Goal: Task Accomplishment & Management: Use online tool/utility

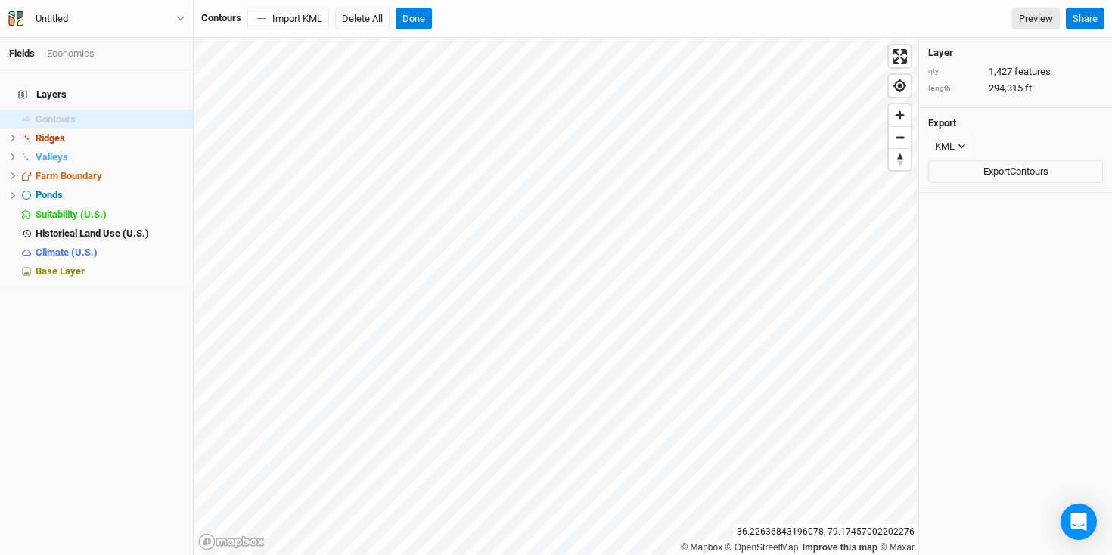
click at [25, 51] on link "Fields" at bounding box center [22, 53] width 26 height 11
click at [63, 294] on div "Layers Contours hide Ridges hide Valleys hide Farm Boundary hide Ponds hide Sui…" at bounding box center [96, 312] width 193 height 485
click at [412, 14] on button "Done" at bounding box center [414, 19] width 36 height 23
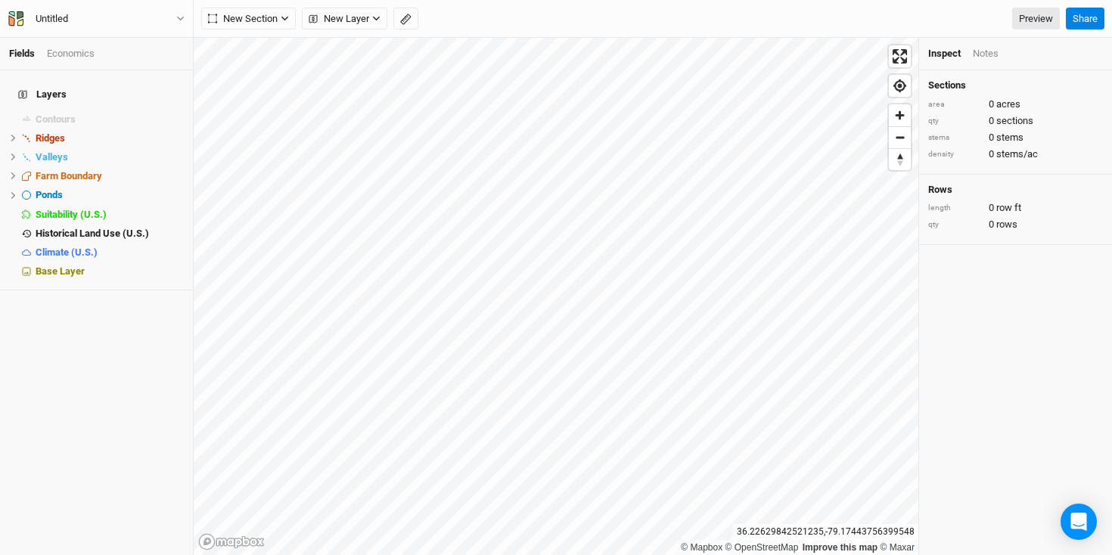
click at [44, 85] on h4 "Layers" at bounding box center [96, 94] width 175 height 30
click at [75, 266] on span "Base Layer" at bounding box center [60, 271] width 49 height 11
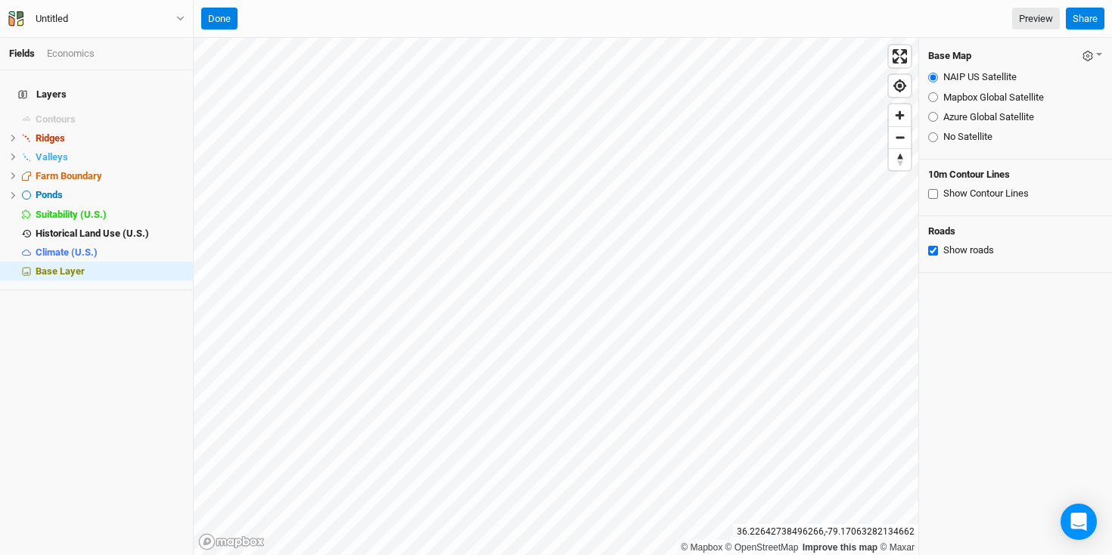
click at [931, 97] on input "Mapbox Global Satellite" at bounding box center [933, 97] width 10 height 10
radio input "true"
click at [931, 121] on div "Azure Global Satellite" at bounding box center [1015, 117] width 175 height 14
click at [932, 116] on input "Azure Global Satellite" at bounding box center [933, 117] width 10 height 10
radio input "true"
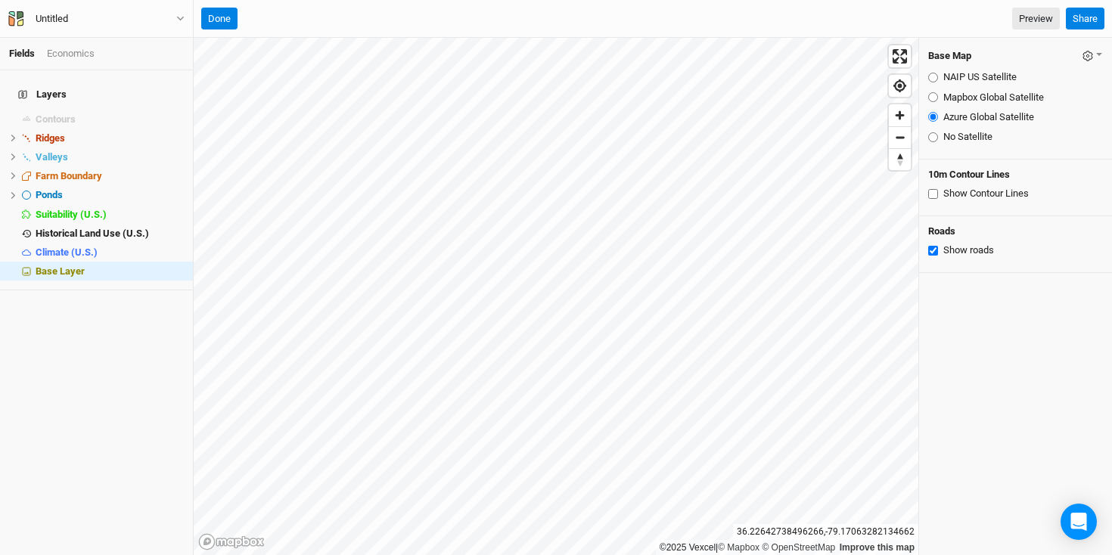
click at [933, 97] on input "Mapbox Global Satellite" at bounding box center [933, 97] width 10 height 10
radio input "true"
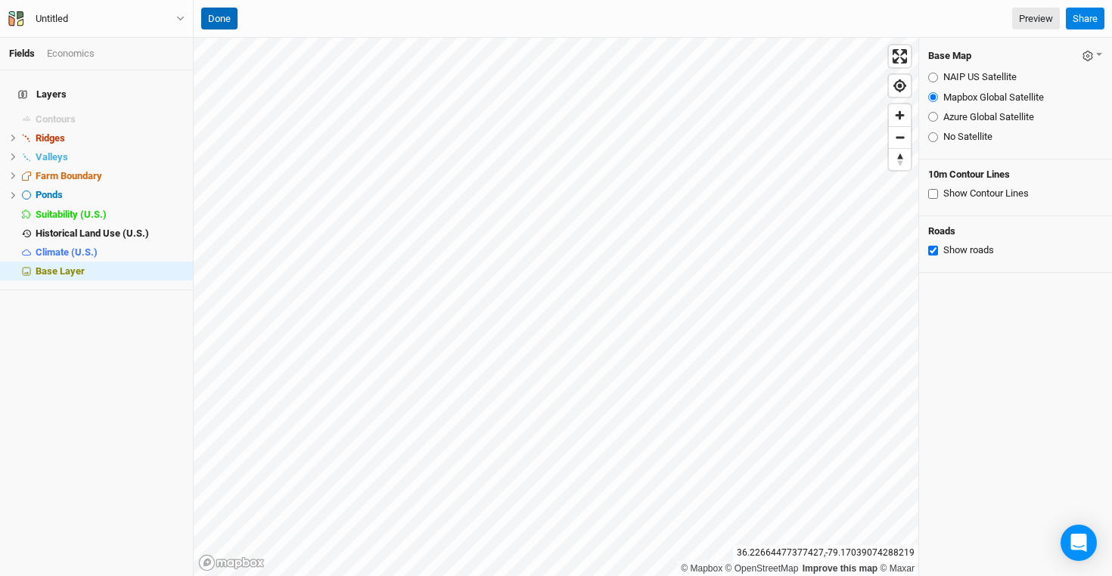
click at [222, 19] on button "Done" at bounding box center [219, 19] width 36 height 23
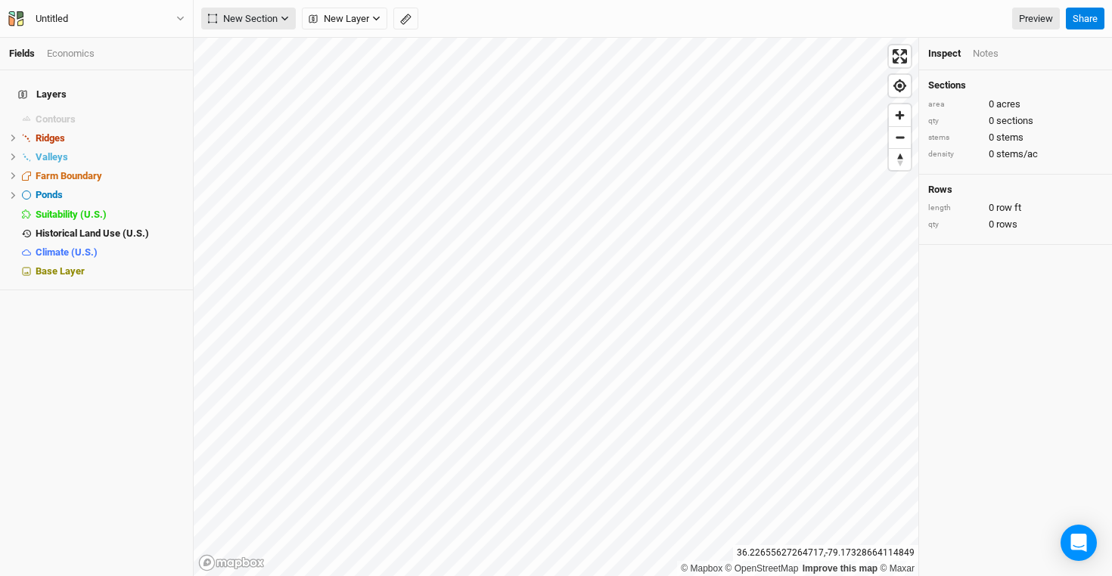
click at [263, 17] on span "New Section" at bounding box center [243, 18] width 70 height 15
click at [254, 54] on div "Grid" at bounding box center [245, 49] width 23 height 17
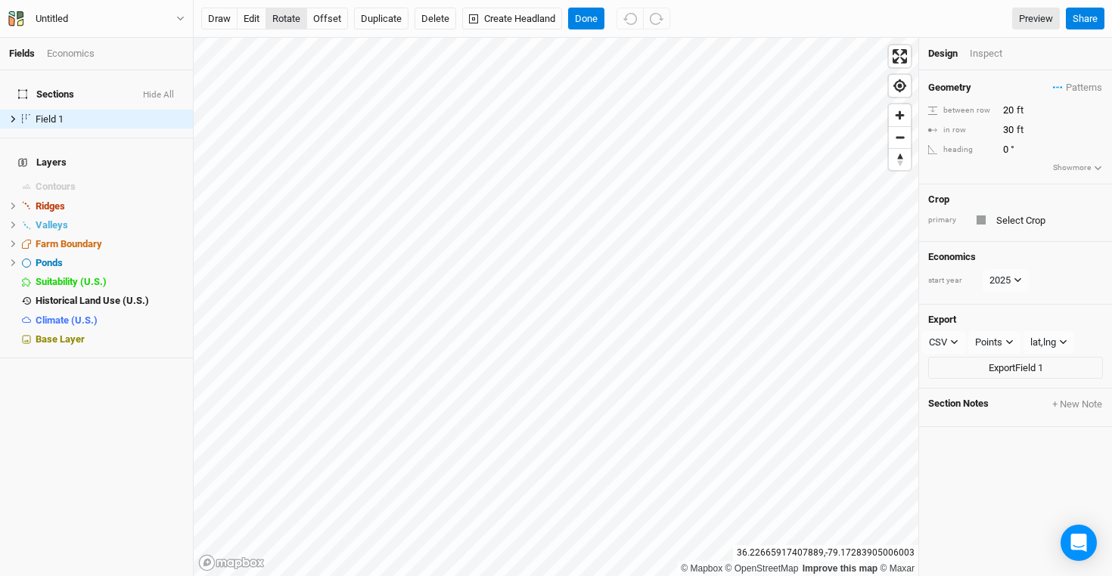
click at [291, 16] on button "rotate" at bounding box center [287, 19] width 42 height 23
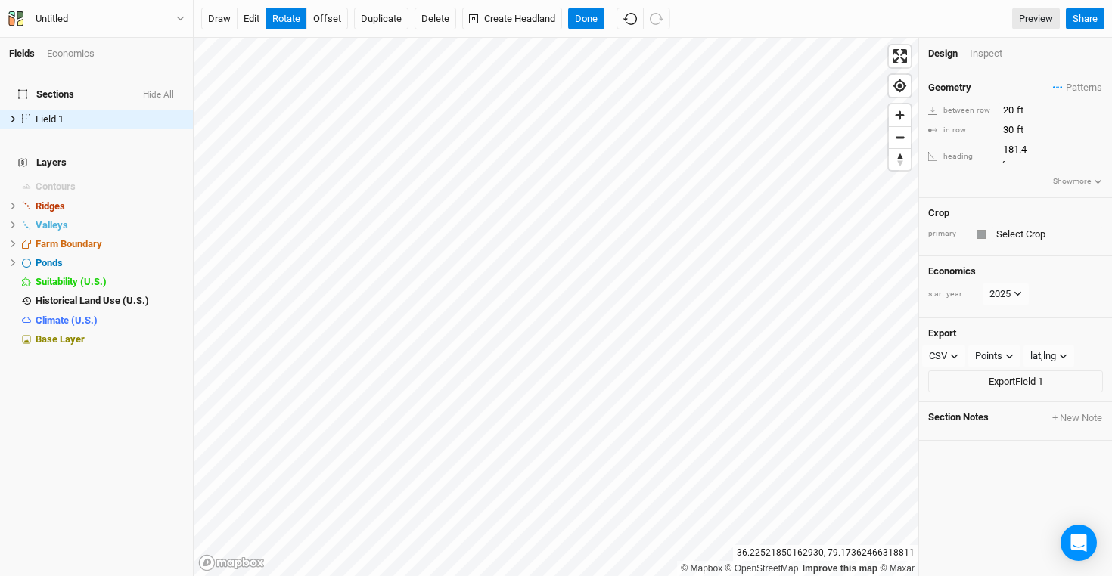
type input "181.1"
drag, startPoint x: 1013, startPoint y: 107, endPoint x: 994, endPoint y: 109, distance: 19.0
click at [994, 109] on div "between row 20 ft" at bounding box center [1015, 110] width 175 height 17
type input "5"
drag, startPoint x: 1015, startPoint y: 128, endPoint x: 987, endPoint y: 129, distance: 27.3
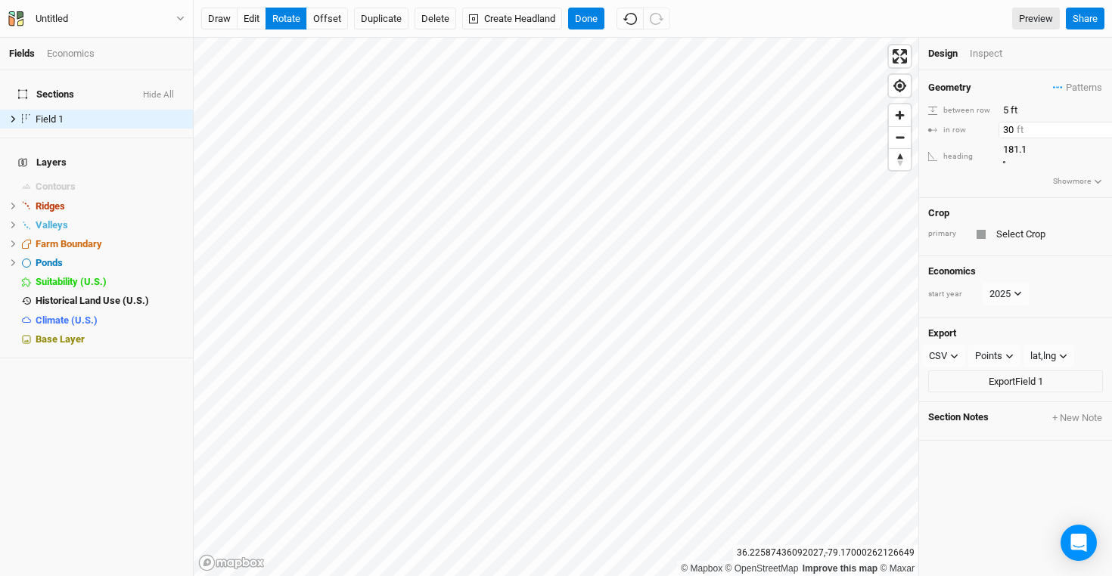
click at [987, 129] on div "in row 30 ft" at bounding box center [1015, 130] width 175 height 17
type input "10"
drag, startPoint x: 1014, startPoint y: 127, endPoint x: 986, endPoint y: 127, distance: 28.0
click at [986, 127] on div "in row 10 ft" at bounding box center [1015, 130] width 175 height 17
type input "25"
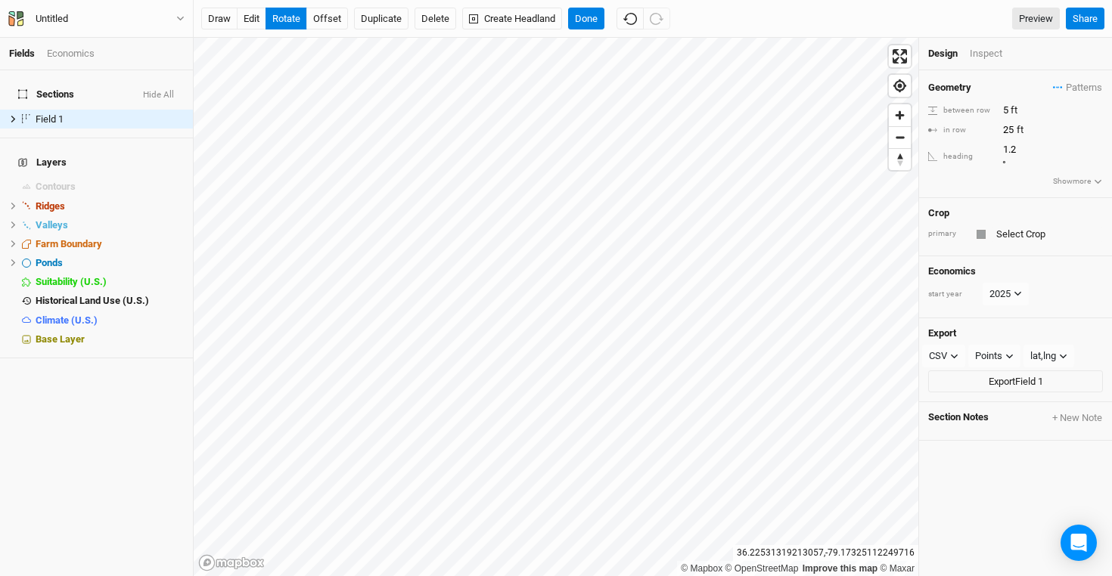
type input "359.9"
click at [253, 12] on button "edit" at bounding box center [252, 19] width 30 height 23
click at [985, 57] on div "Inspect" at bounding box center [997, 54] width 54 height 14
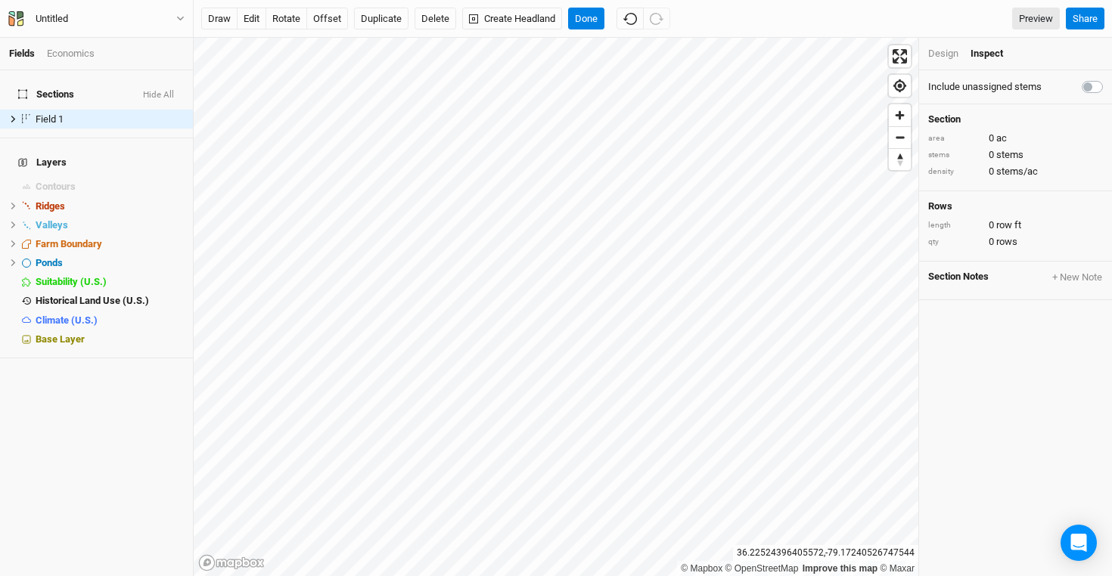
click at [946, 51] on div "Design" at bounding box center [943, 54] width 30 height 14
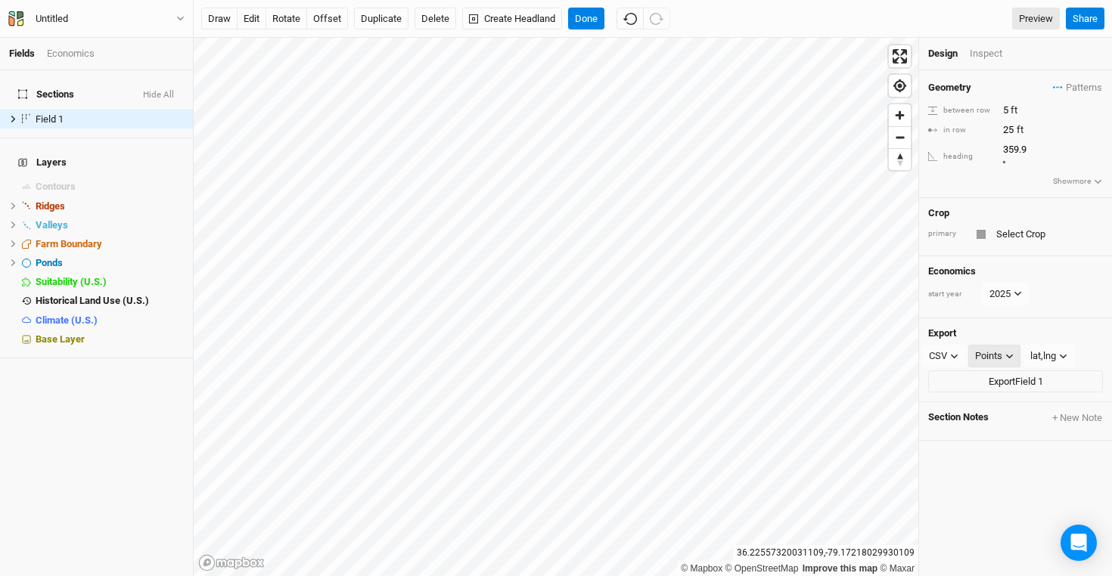
click at [999, 349] on div "Points" at bounding box center [988, 356] width 27 height 15
click at [1012, 368] on span "Points" at bounding box center [1004, 368] width 34 height 17
click at [1000, 283] on button "2025" at bounding box center [1006, 294] width 46 height 23
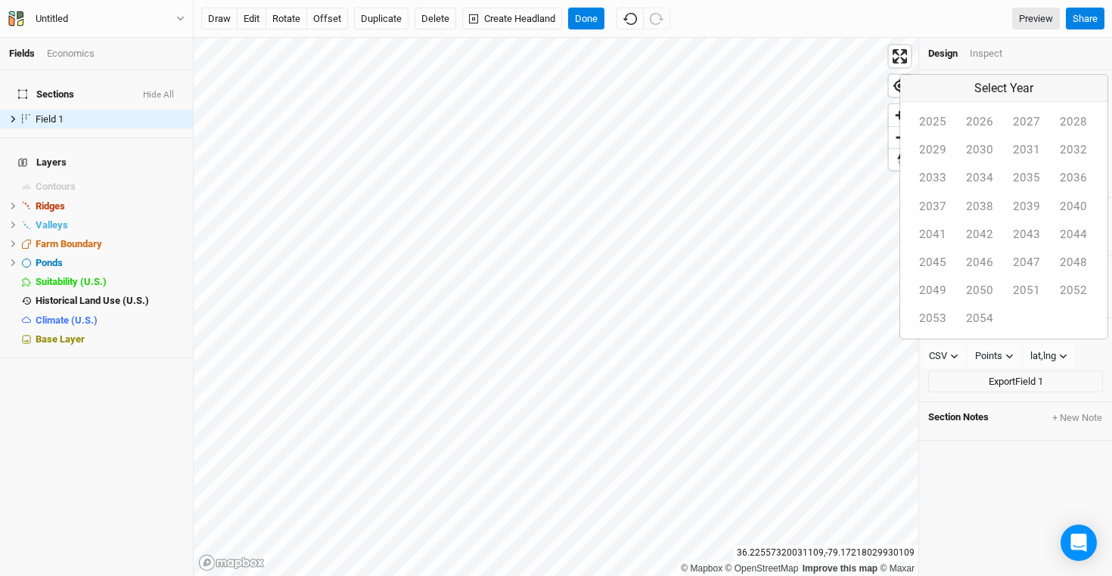
click at [1021, 467] on div "Geometry Patterns ＋ New in-row pattern between row 5 ft in row 25 ft heading 35…" at bounding box center [1015, 323] width 193 height 506
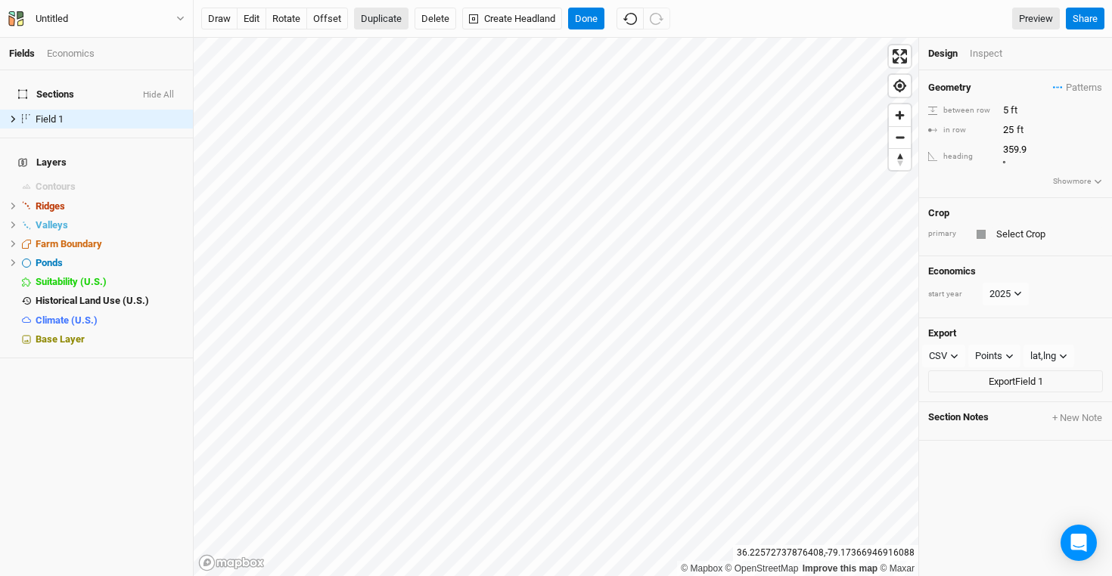
click at [387, 14] on button "Duplicate" at bounding box center [381, 19] width 54 height 23
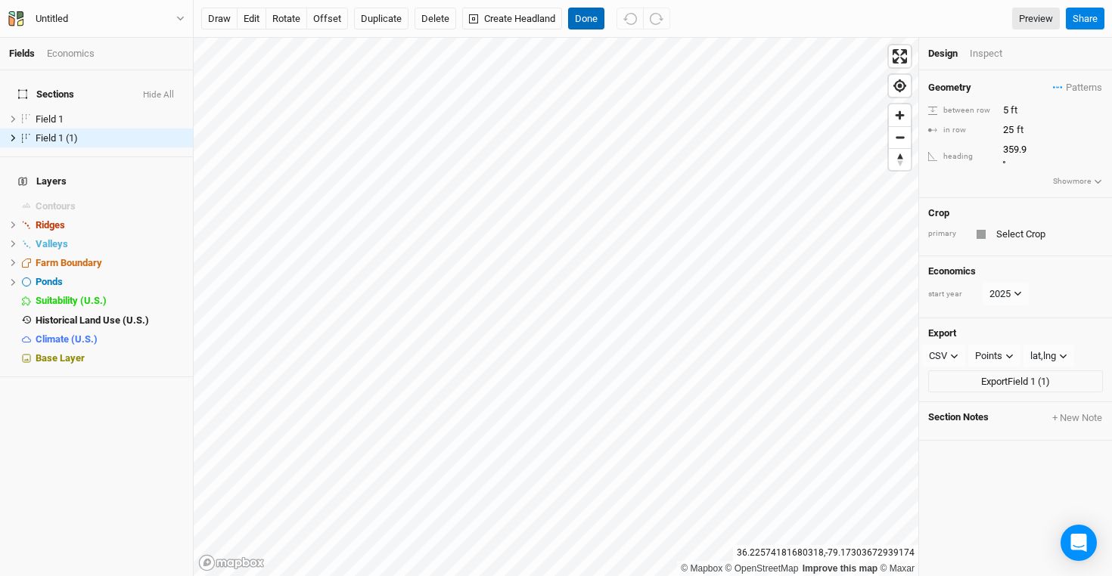
click at [585, 17] on button "Done" at bounding box center [586, 19] width 36 height 23
click at [585, 16] on button "Done" at bounding box center [586, 19] width 36 height 23
click at [594, 16] on button "Done" at bounding box center [586, 19] width 36 height 23
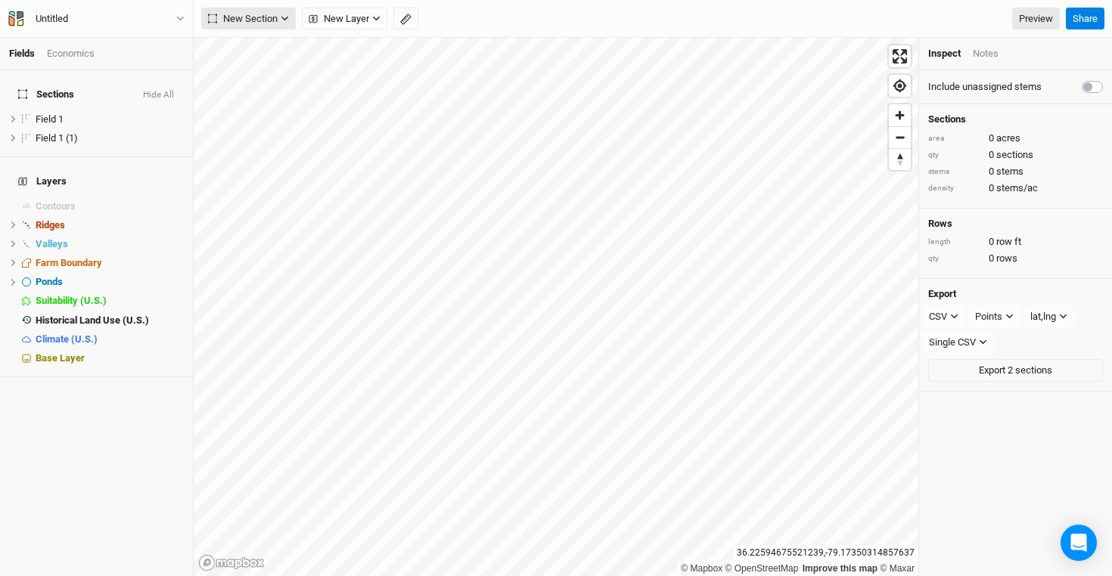
click at [250, 17] on span "New Section" at bounding box center [243, 18] width 70 height 15
click at [259, 44] on button "Grid" at bounding box center [262, 49] width 120 height 23
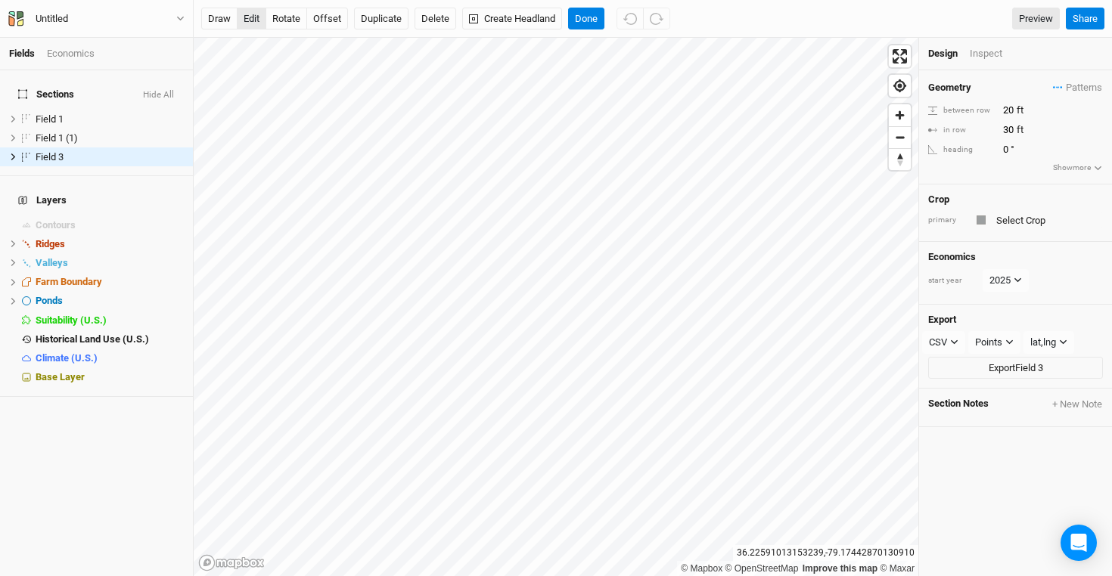
click at [248, 16] on button "edit" at bounding box center [252, 19] width 30 height 23
click at [67, 132] on span "Field 1 (1)" at bounding box center [57, 137] width 42 height 11
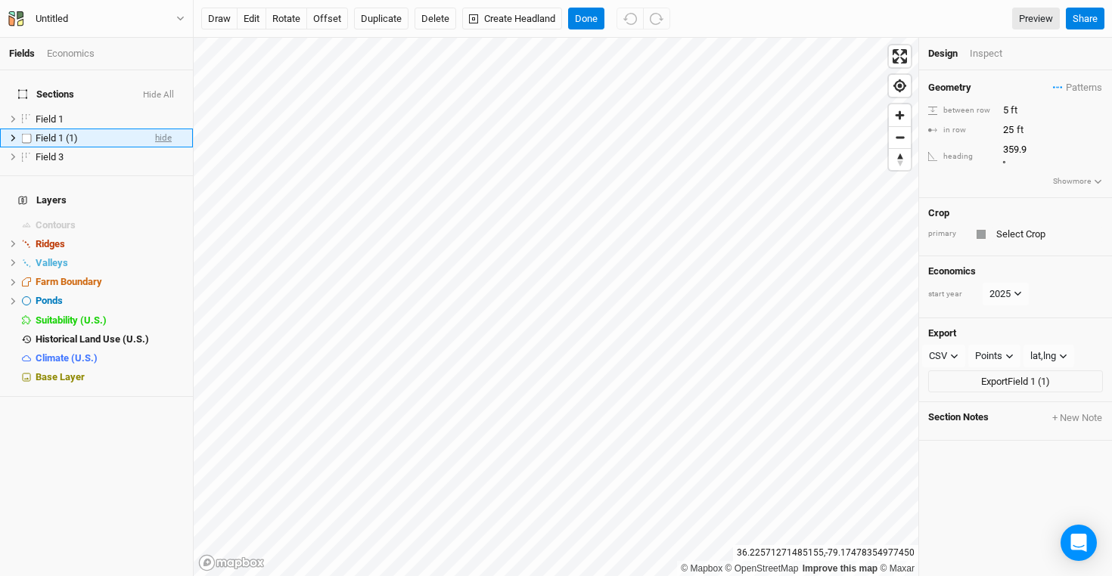
click at [168, 129] on span "hide" at bounding box center [163, 138] width 17 height 19
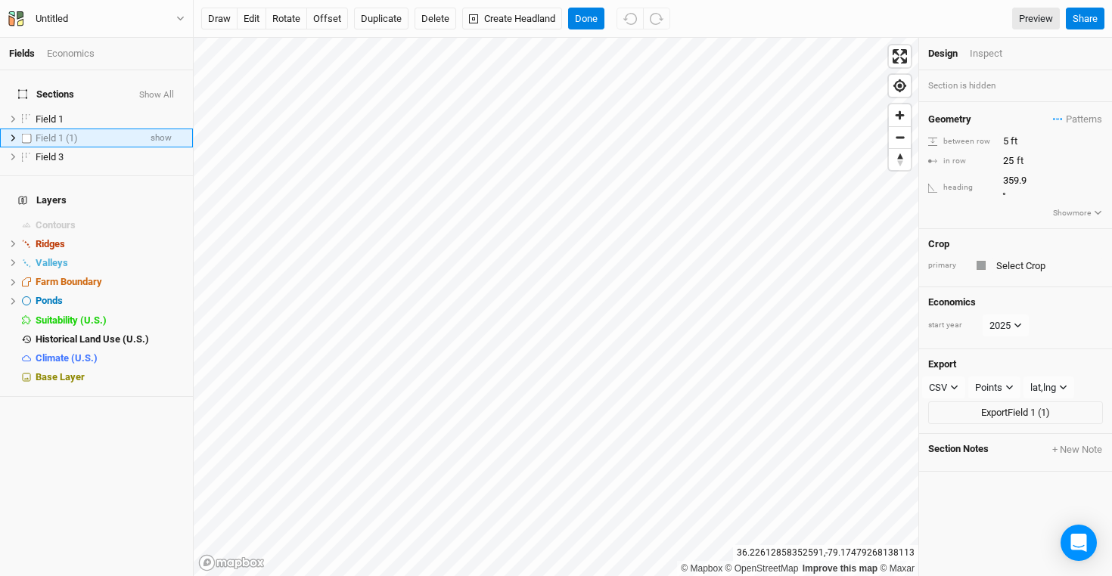
click at [135, 132] on div "Field 1 (1)" at bounding box center [87, 138] width 103 height 12
click at [437, 17] on button "Delete" at bounding box center [436, 19] width 42 height 23
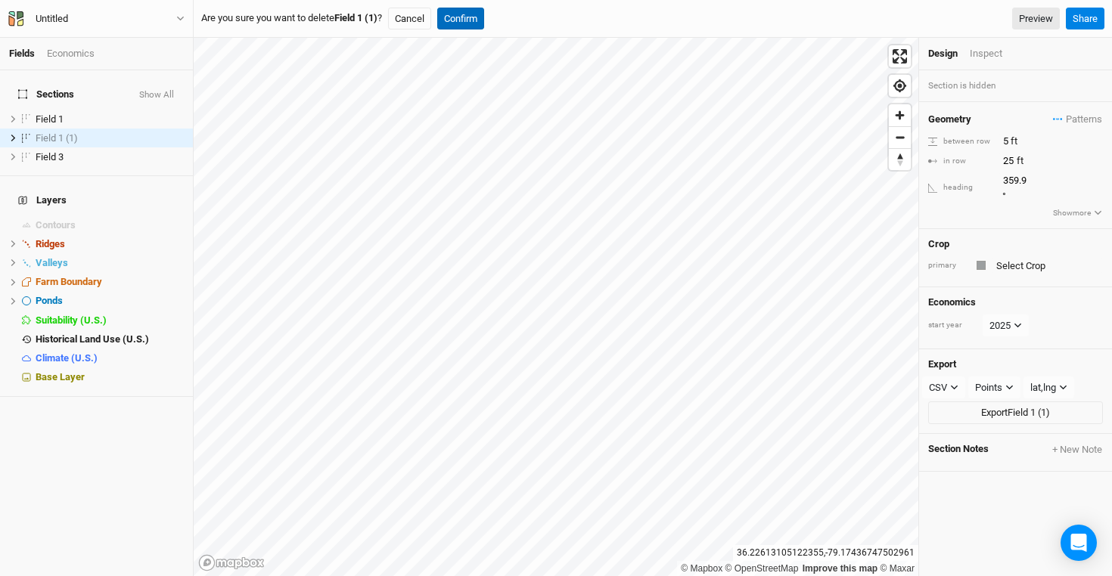
click at [467, 21] on button "Confirm" at bounding box center [460, 19] width 47 height 23
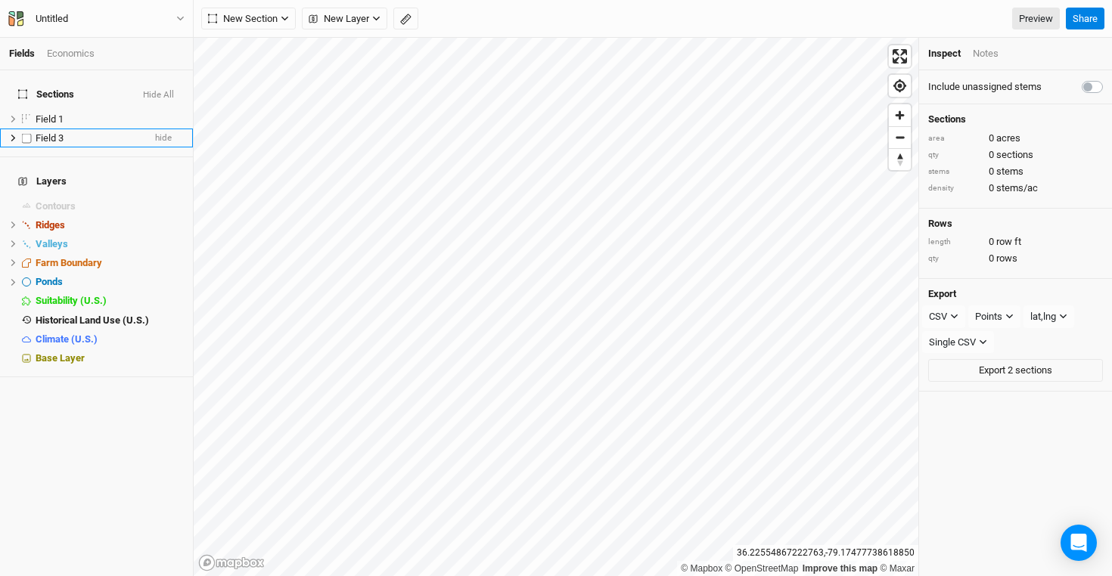
click at [57, 132] on span "Field 3" at bounding box center [50, 137] width 28 height 11
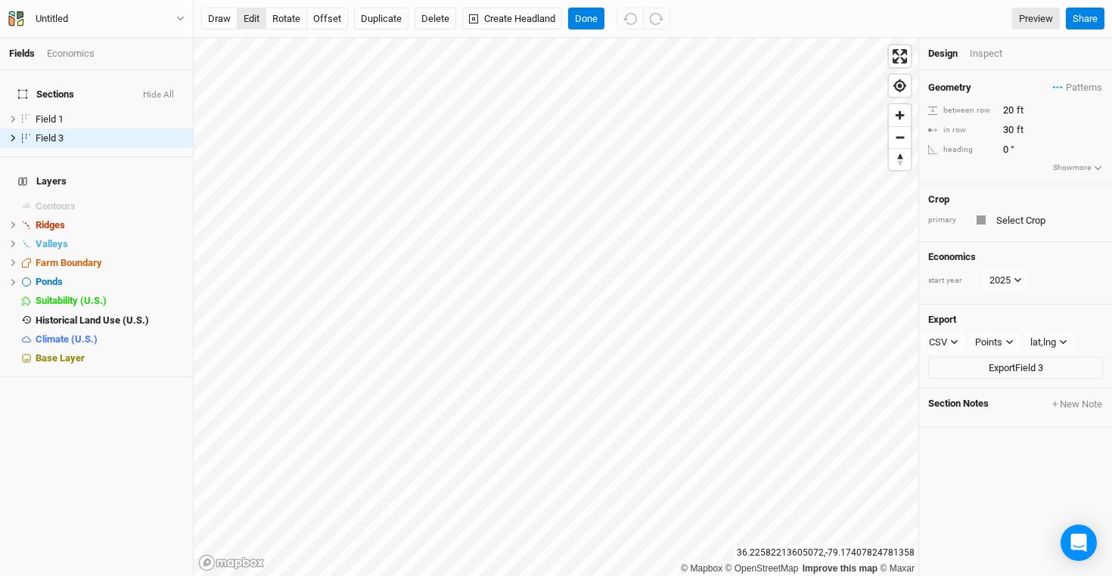
click at [246, 20] on button "edit" at bounding box center [252, 19] width 30 height 23
click at [287, 20] on button "rotate" at bounding box center [287, 19] width 42 height 23
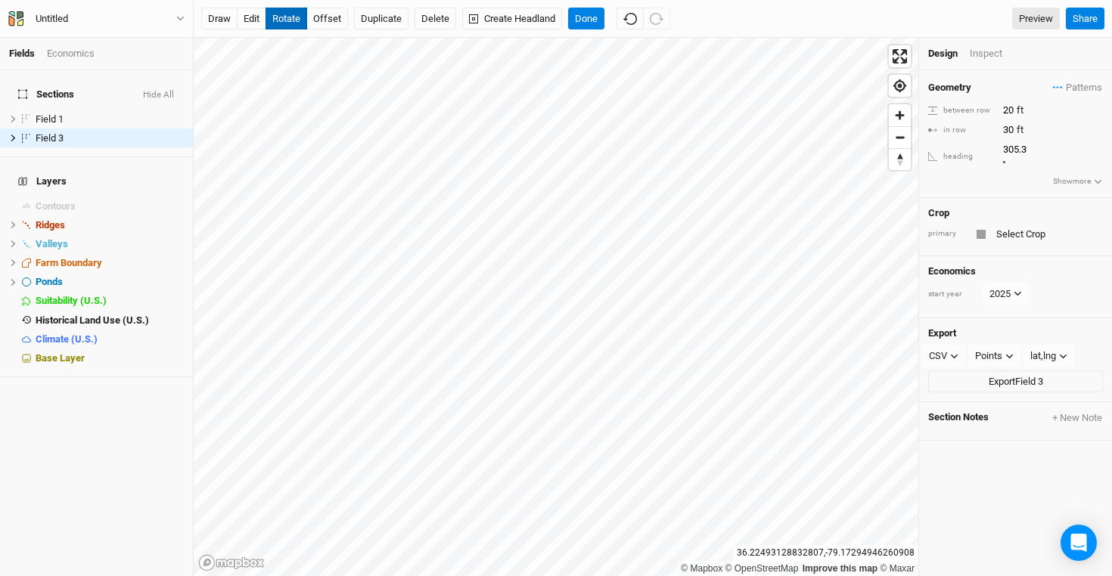
type input "306.4"
drag, startPoint x: 1015, startPoint y: 107, endPoint x: 987, endPoint y: 109, distance: 28.0
click at [987, 109] on div "between row 20 ft" at bounding box center [1015, 110] width 175 height 17
type input "40"
drag, startPoint x: 1014, startPoint y: 125, endPoint x: 984, endPoint y: 126, distance: 30.3
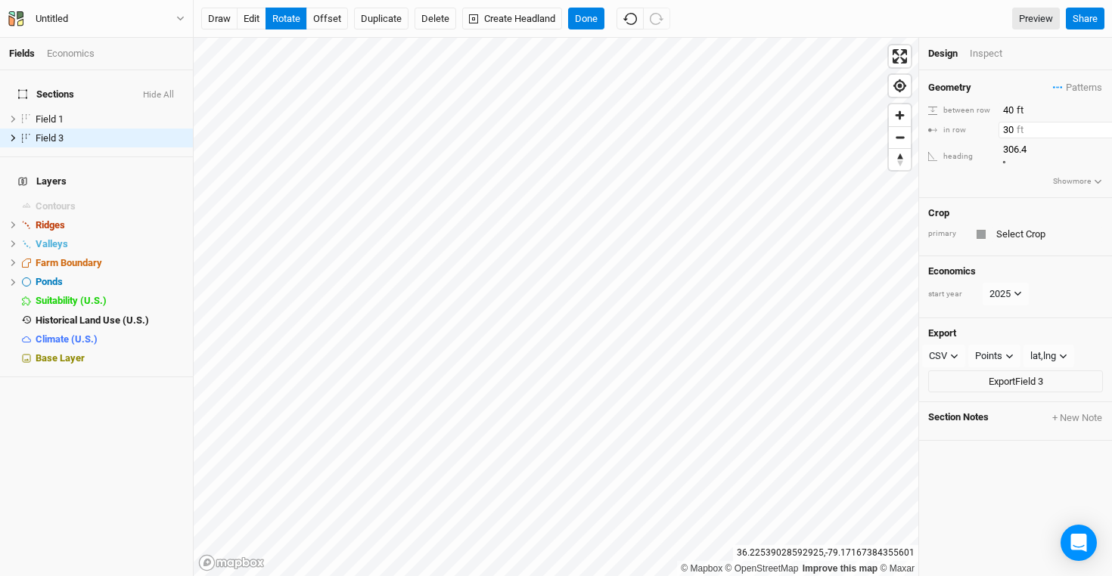
click at [984, 126] on div "in row 30 ft" at bounding box center [1015, 130] width 175 height 17
type input "25"
type input "132.1"
click at [589, 26] on button "Done" at bounding box center [586, 19] width 36 height 23
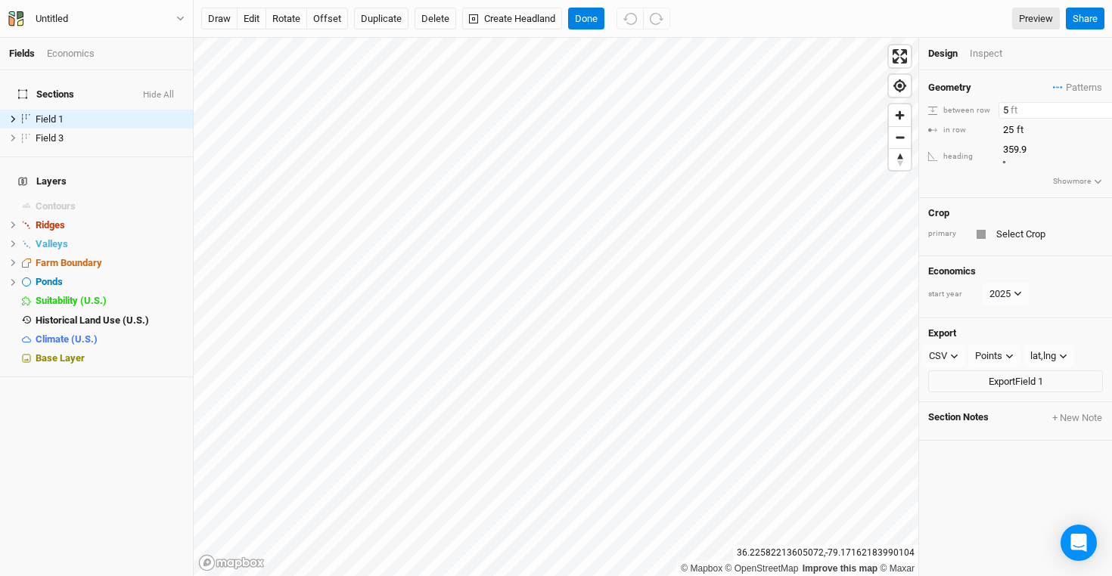
drag, startPoint x: 1008, startPoint y: 109, endPoint x: 986, endPoint y: 109, distance: 21.9
click at [986, 109] on div "between row 5 ft" at bounding box center [1015, 110] width 175 height 17
type input "25"
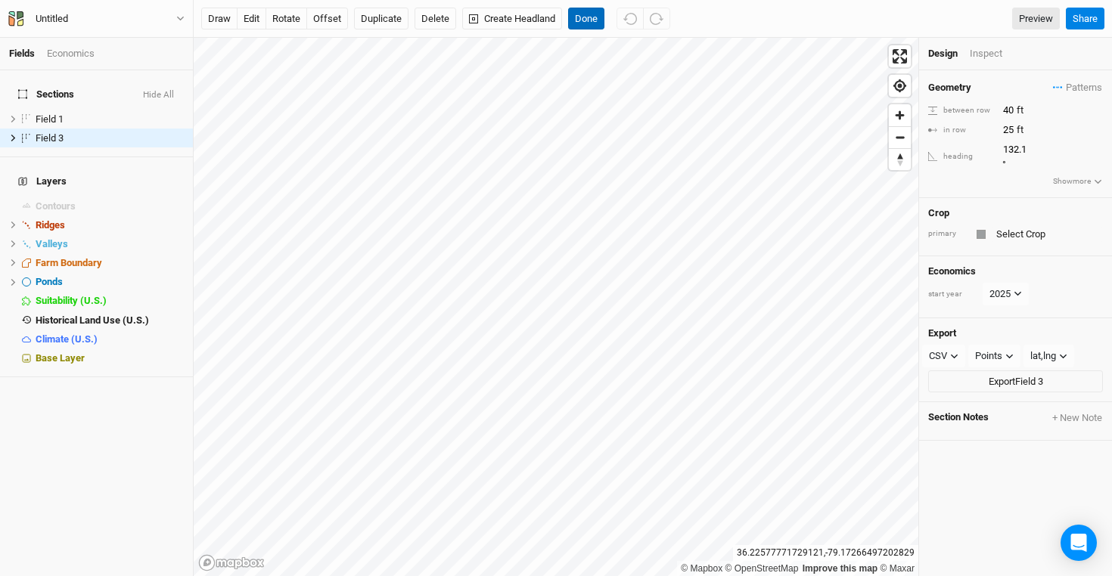
click at [586, 24] on button "Done" at bounding box center [586, 19] width 36 height 23
drag, startPoint x: 1015, startPoint y: 108, endPoint x: 979, endPoint y: 110, distance: 35.6
click at [981, 109] on div "between row 40 ft" at bounding box center [1015, 110] width 175 height 17
type input "25"
click at [294, 17] on button "rotate" at bounding box center [287, 19] width 42 height 23
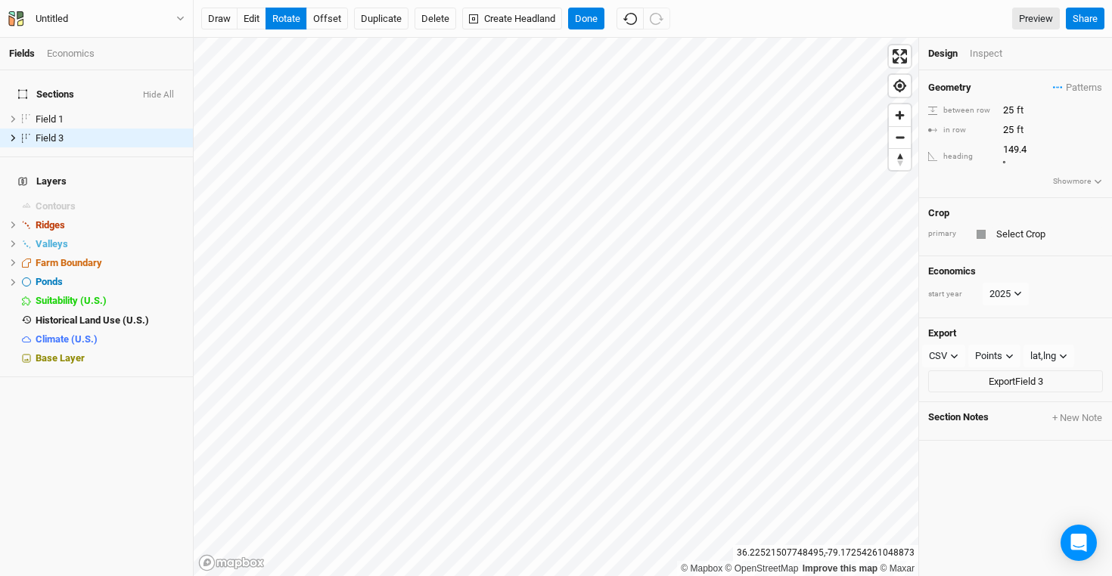
type input "149.8"
drag, startPoint x: 1015, startPoint y: 107, endPoint x: 979, endPoint y: 108, distance: 36.3
click at [979, 108] on div "between row 25 ft" at bounding box center [1015, 110] width 175 height 17
type input "40"
type input "141.8"
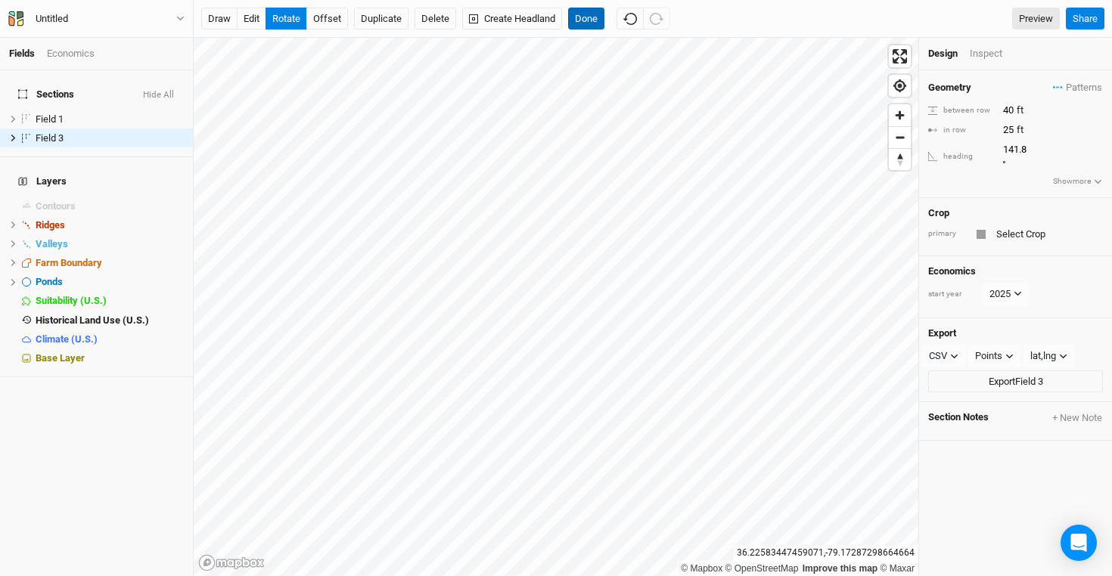
click at [589, 23] on button "Done" at bounding box center [586, 19] width 36 height 23
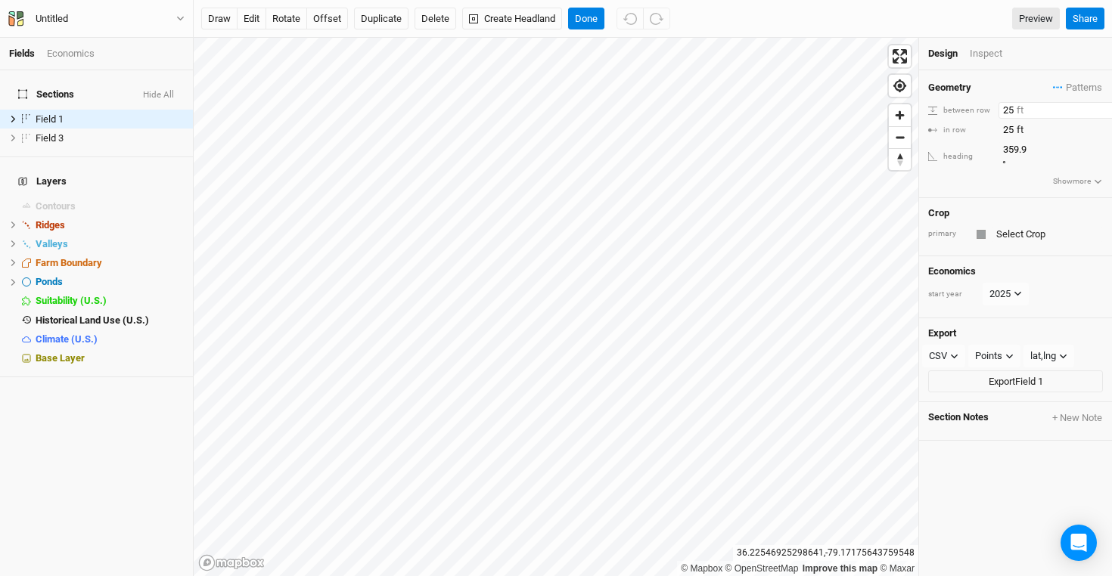
drag, startPoint x: 1015, startPoint y: 108, endPoint x: 977, endPoint y: 108, distance: 38.6
click at [977, 108] on div "between row 25 ft" at bounding box center [1015, 110] width 175 height 17
type input "40"
click at [251, 14] on button "edit" at bounding box center [252, 19] width 30 height 23
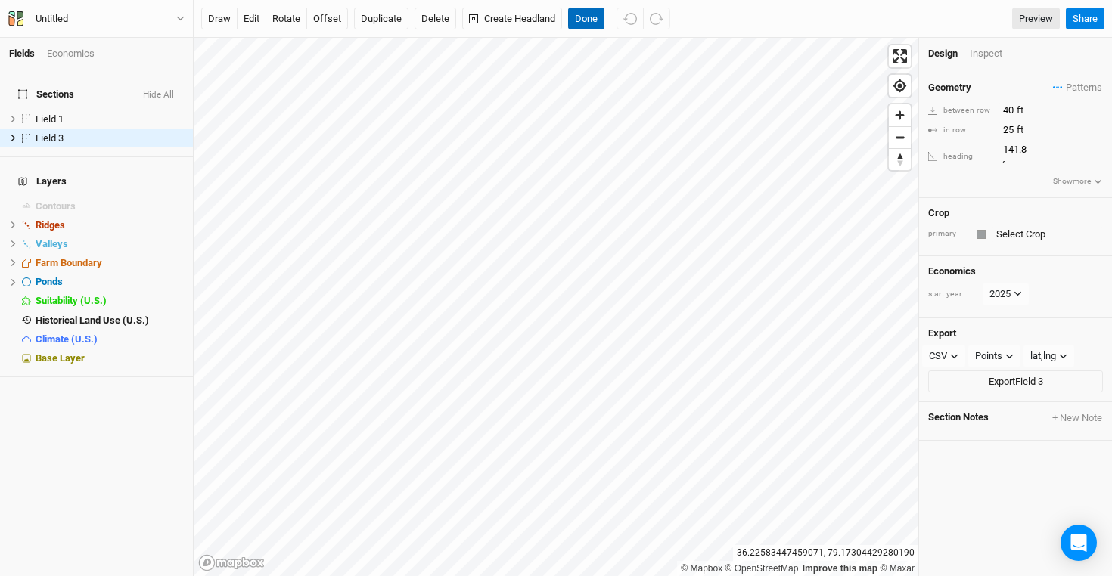
click at [582, 14] on button "Done" at bounding box center [586, 19] width 36 height 23
click at [256, 16] on button "edit" at bounding box center [252, 19] width 30 height 23
click at [585, 24] on button "Done" at bounding box center [586, 19] width 36 height 23
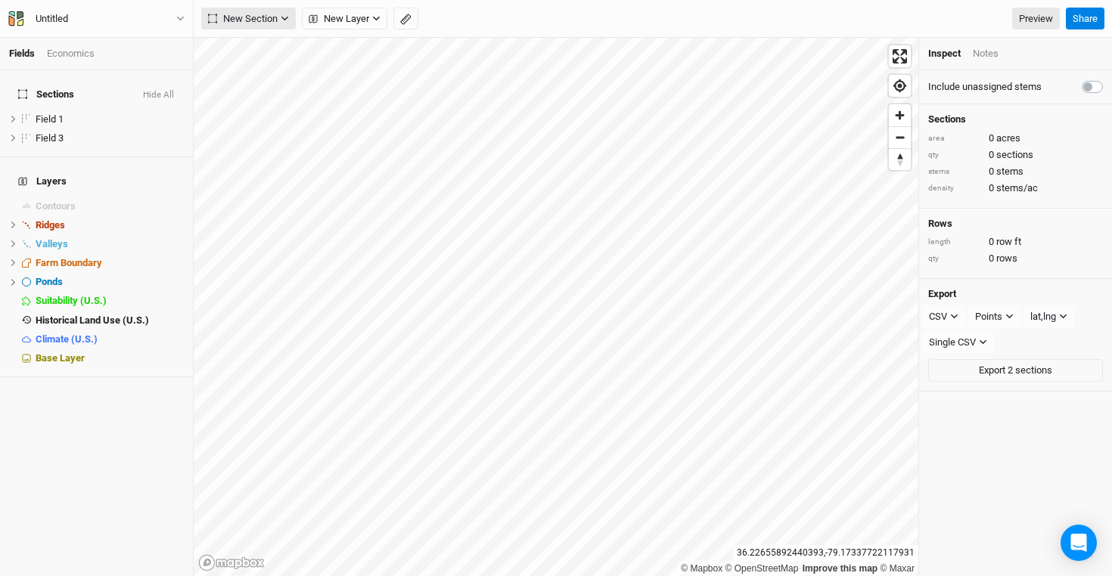
click at [272, 19] on span "New Section" at bounding box center [243, 18] width 70 height 15
click at [270, 55] on button "Grid" at bounding box center [262, 49] width 120 height 23
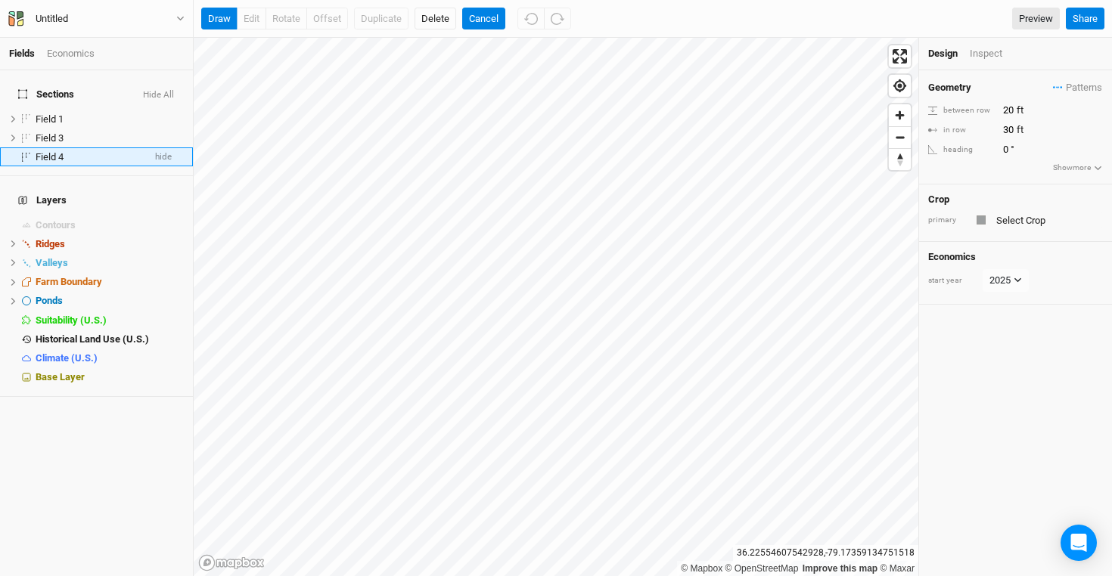
click at [81, 151] on div "Field 4" at bounding box center [89, 157] width 107 height 12
click at [219, 20] on button "draw" at bounding box center [219, 19] width 36 height 23
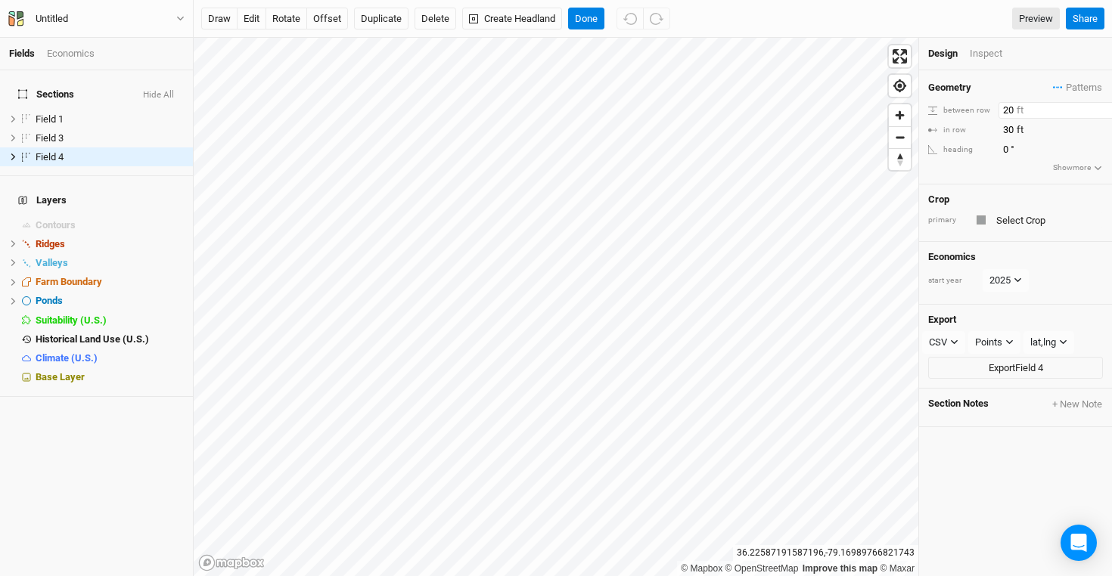
drag, startPoint x: 1015, startPoint y: 108, endPoint x: 966, endPoint y: 109, distance: 48.4
click at [966, 109] on div "between row 20 ft" at bounding box center [1015, 110] width 175 height 17
type input "40"
drag, startPoint x: 1015, startPoint y: 129, endPoint x: 975, endPoint y: 129, distance: 40.1
click at [976, 129] on div "in row 30 ft" at bounding box center [1015, 130] width 175 height 17
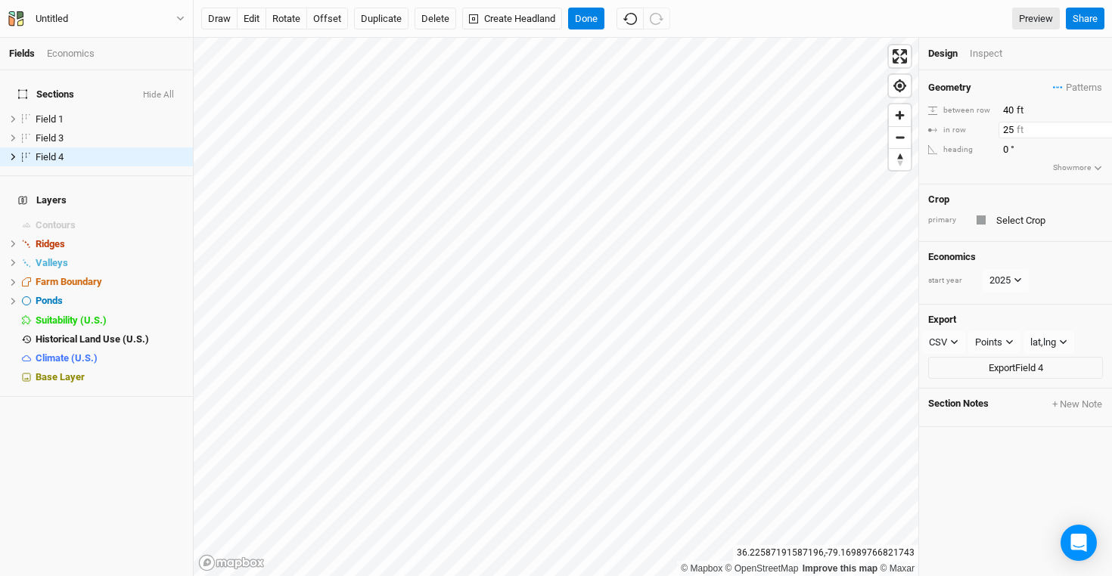
type input "25"
click at [288, 18] on button "rotate" at bounding box center [287, 19] width 42 height 23
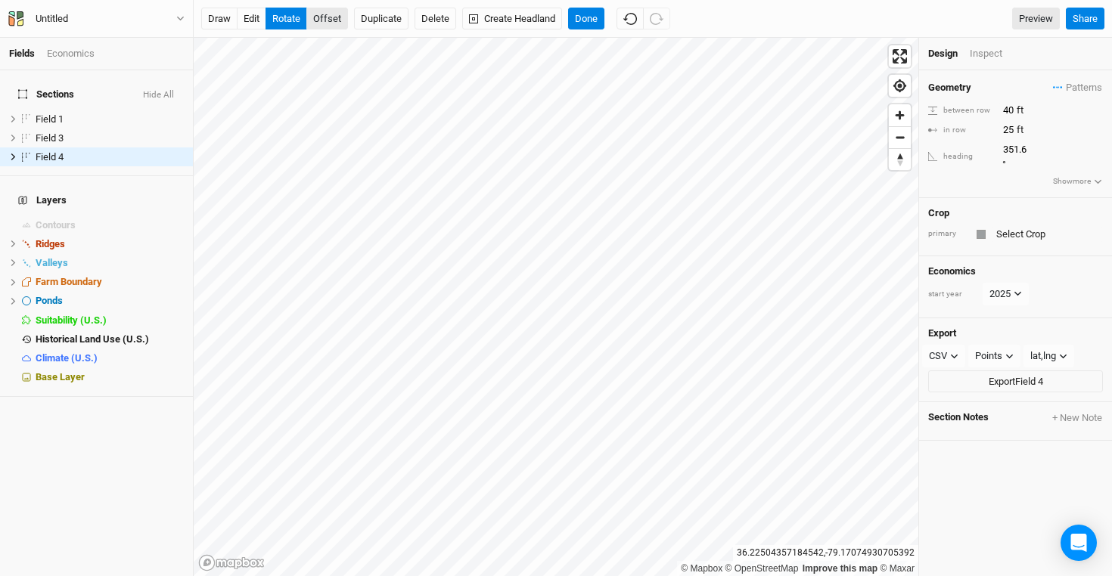
type input "350.9"
click at [595, 17] on button "Done" at bounding box center [586, 19] width 36 height 23
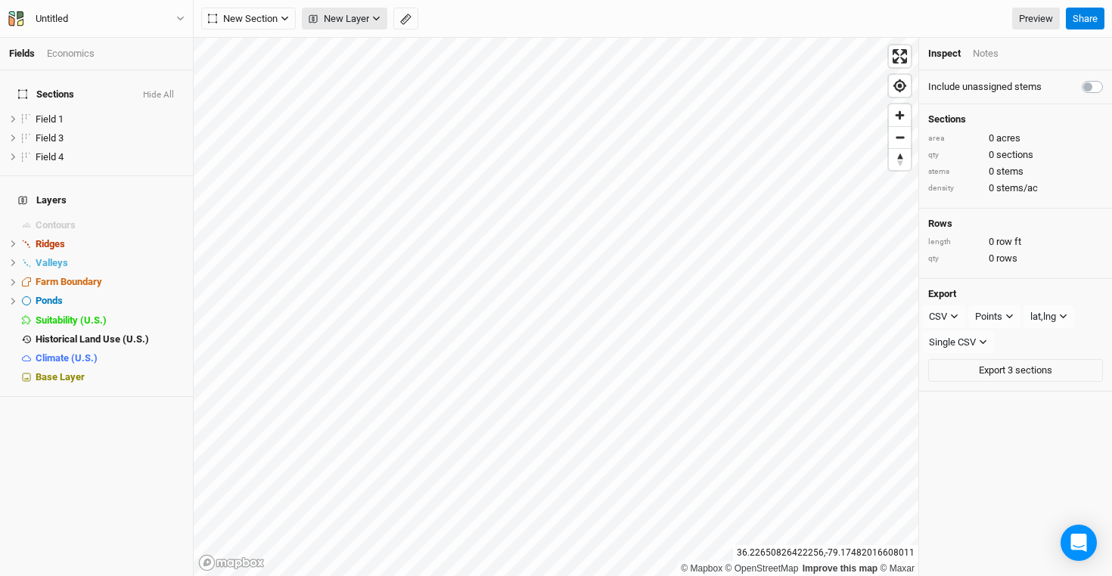
click at [349, 20] on span "New Layer" at bounding box center [339, 18] width 61 height 15
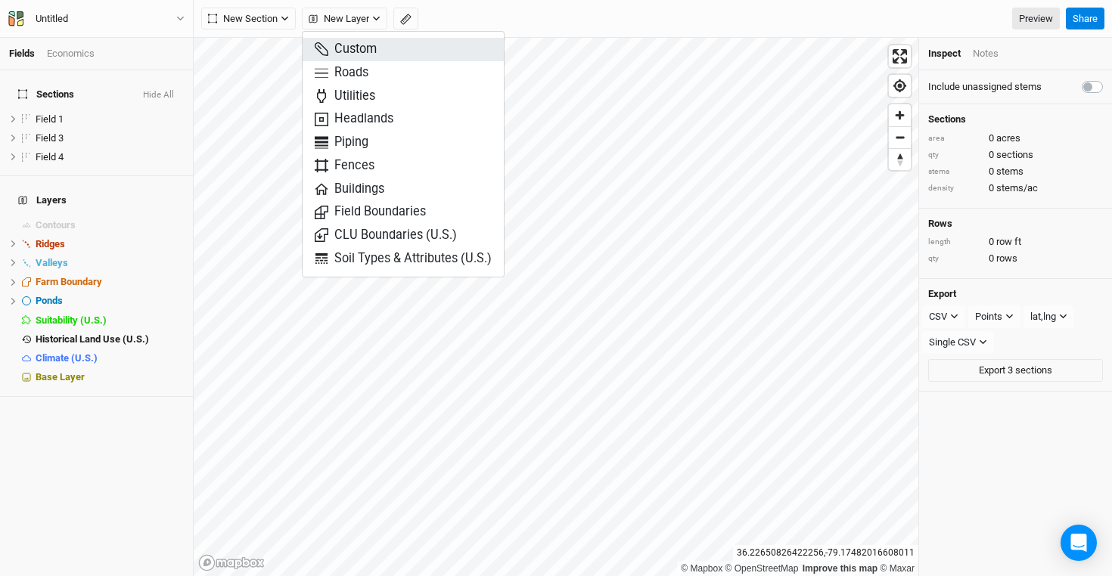
click at [370, 52] on span "Custom" at bounding box center [346, 49] width 62 height 17
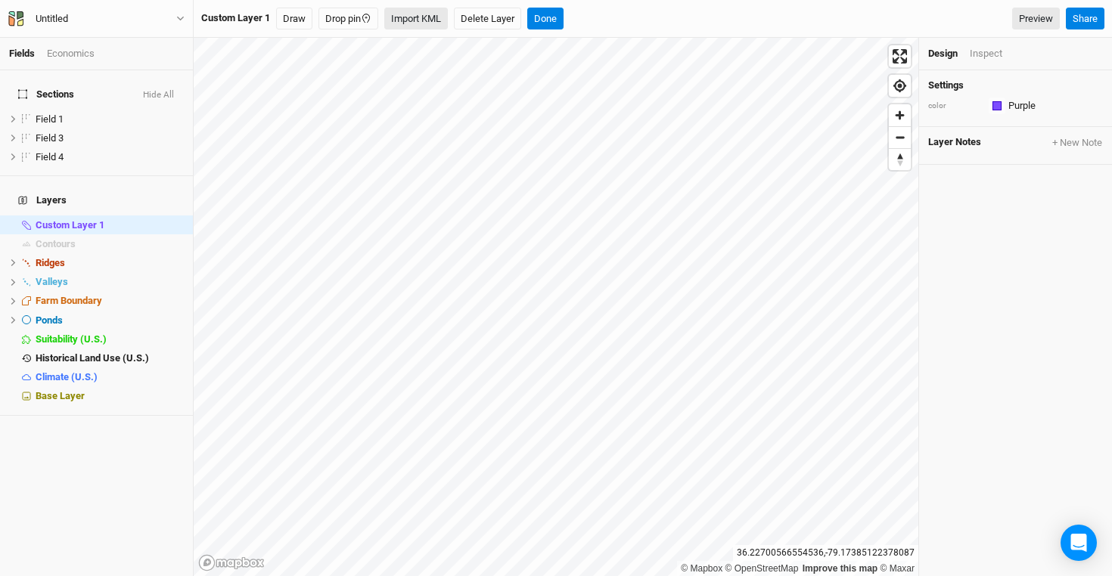
click at [423, 14] on button "Import KML" at bounding box center [416, 19] width 64 height 23
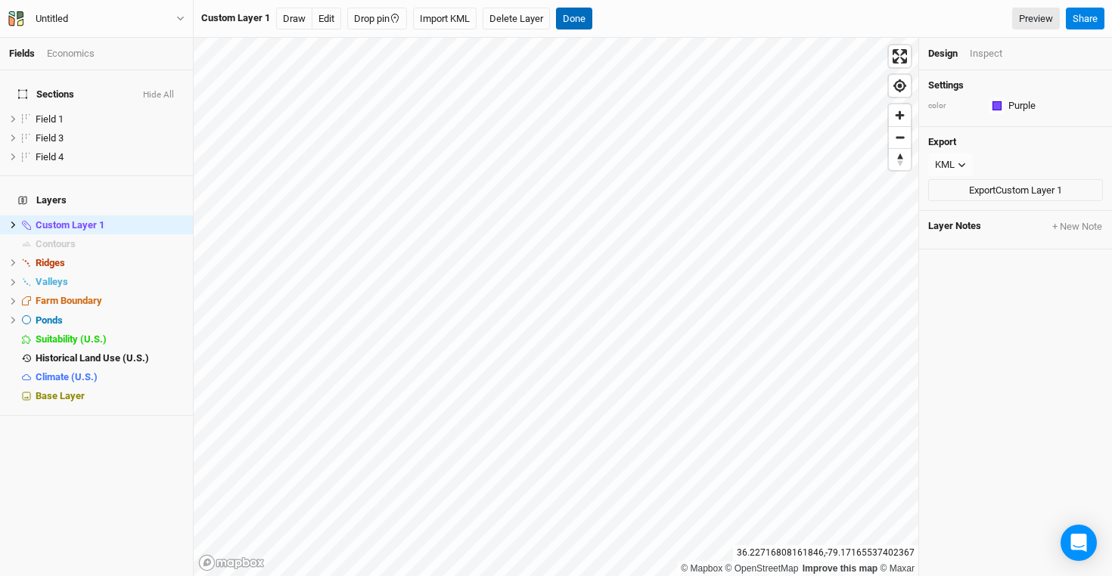
click at [580, 27] on button "Done" at bounding box center [574, 19] width 36 height 23
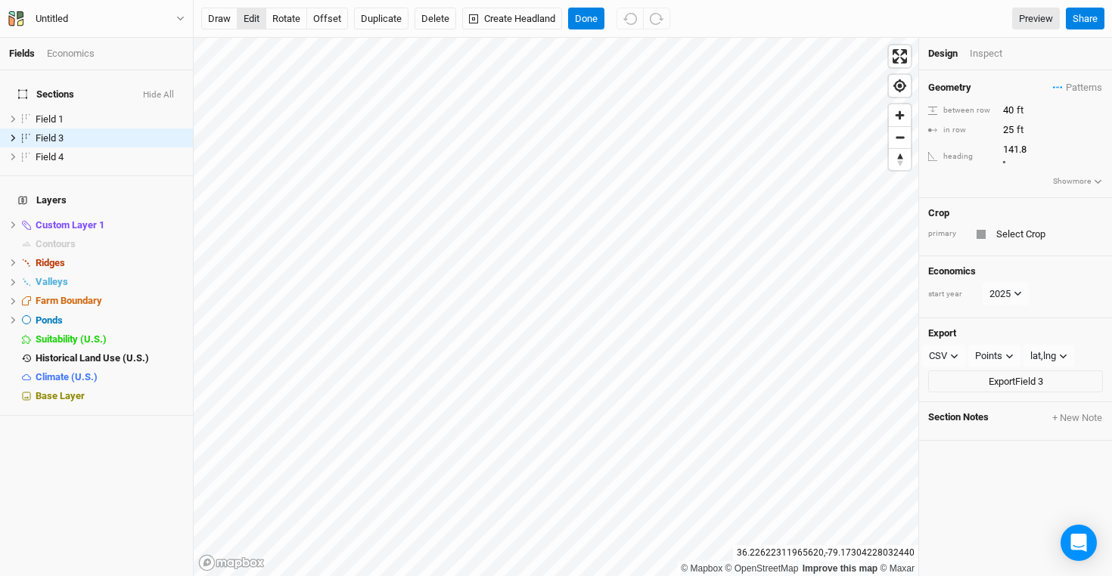
click at [253, 15] on button "edit" at bounding box center [252, 19] width 30 height 23
click at [284, 23] on button "rotate" at bounding box center [287, 19] width 42 height 23
type input "358.6"
click at [245, 11] on button "edit" at bounding box center [252, 19] width 30 height 23
click at [251, 16] on button "edit" at bounding box center [252, 19] width 30 height 23
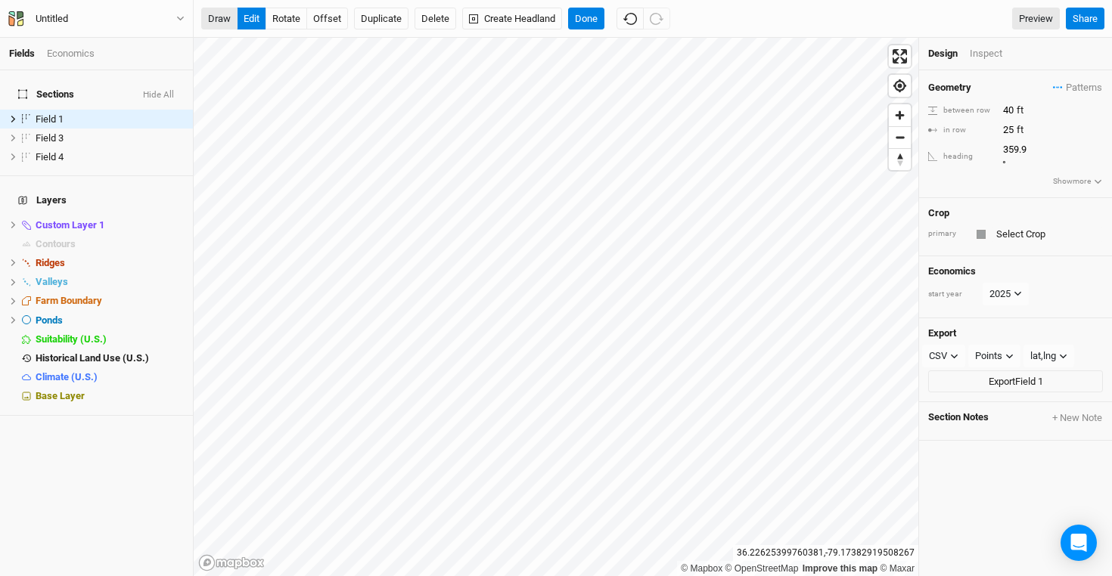
click at [223, 13] on button "draw" at bounding box center [219, 19] width 36 height 23
click at [250, 17] on button "edit" at bounding box center [252, 19] width 30 height 23
click at [594, 18] on button "Done" at bounding box center [586, 19] width 36 height 23
click at [247, 19] on button "edit" at bounding box center [252, 19] width 30 height 23
click at [287, 17] on button "rotate" at bounding box center [287, 19] width 42 height 23
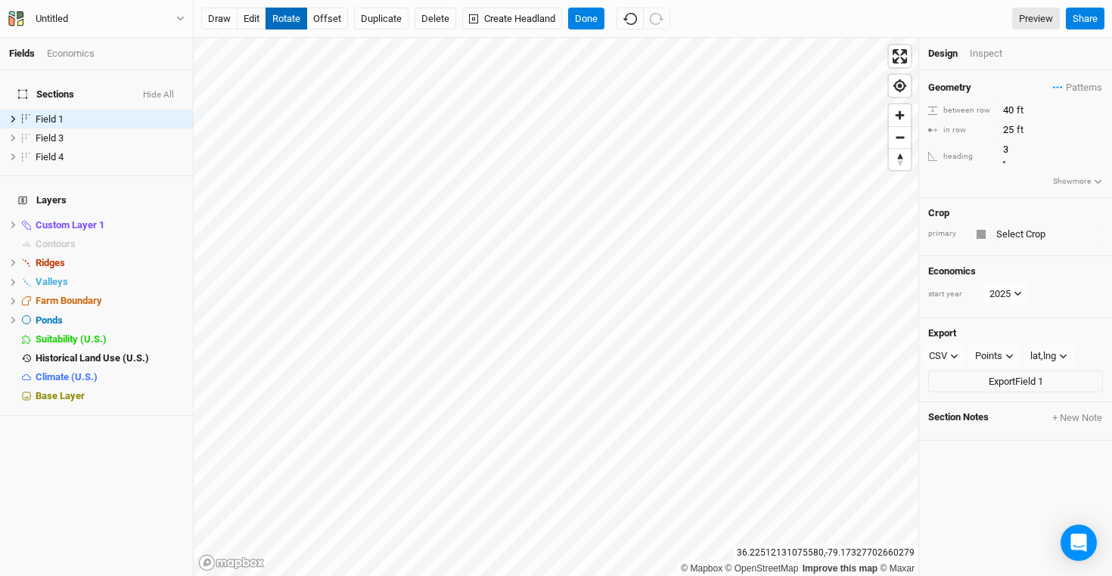
type input "4"
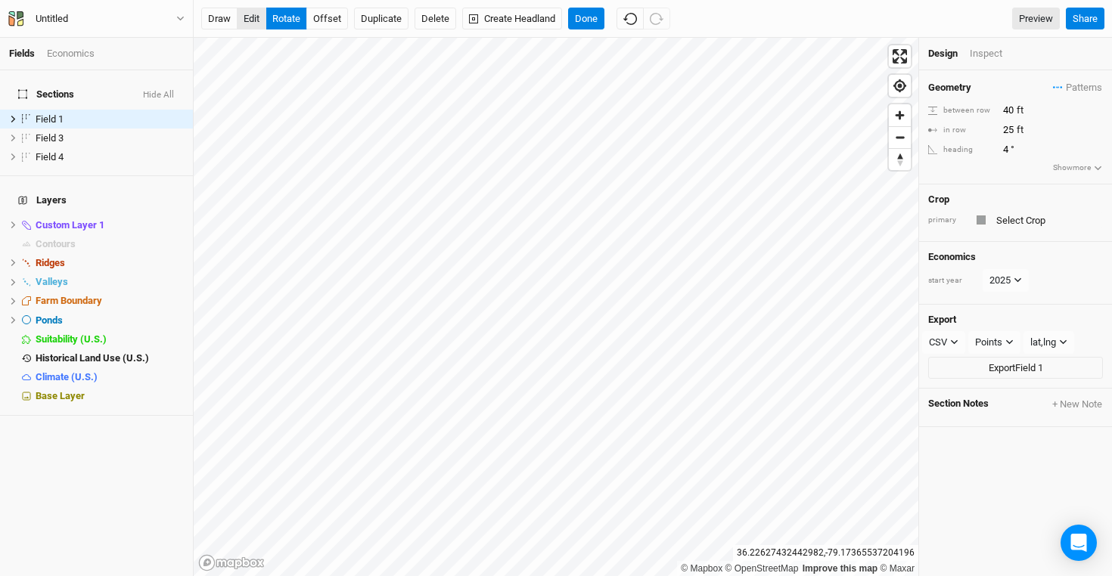
click at [256, 26] on button "edit" at bounding box center [252, 19] width 30 height 23
click at [589, 15] on button "Done" at bounding box center [586, 19] width 36 height 23
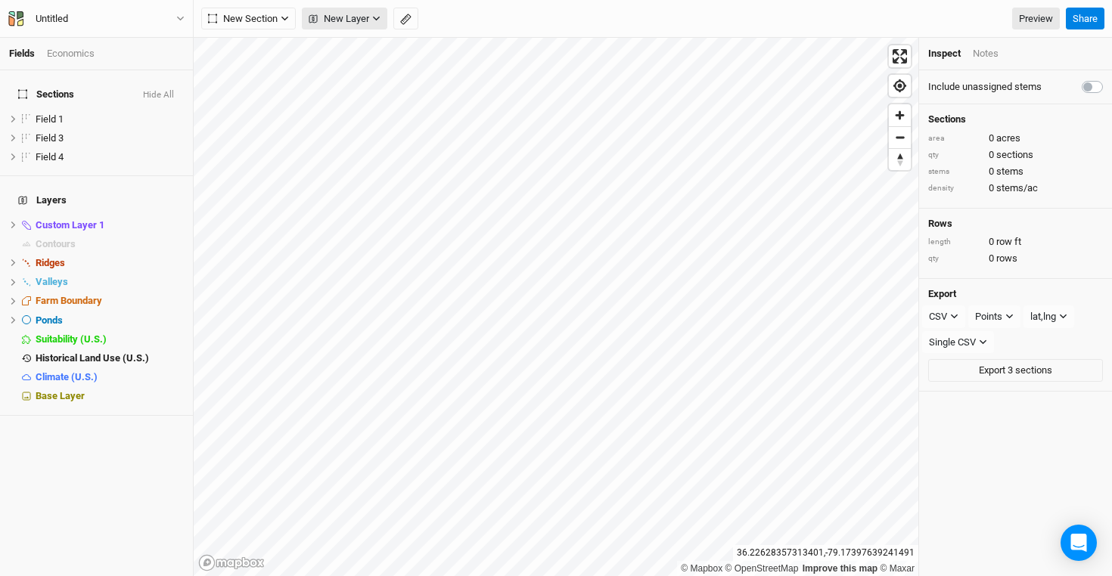
click at [347, 22] on span "New Layer" at bounding box center [339, 18] width 61 height 15
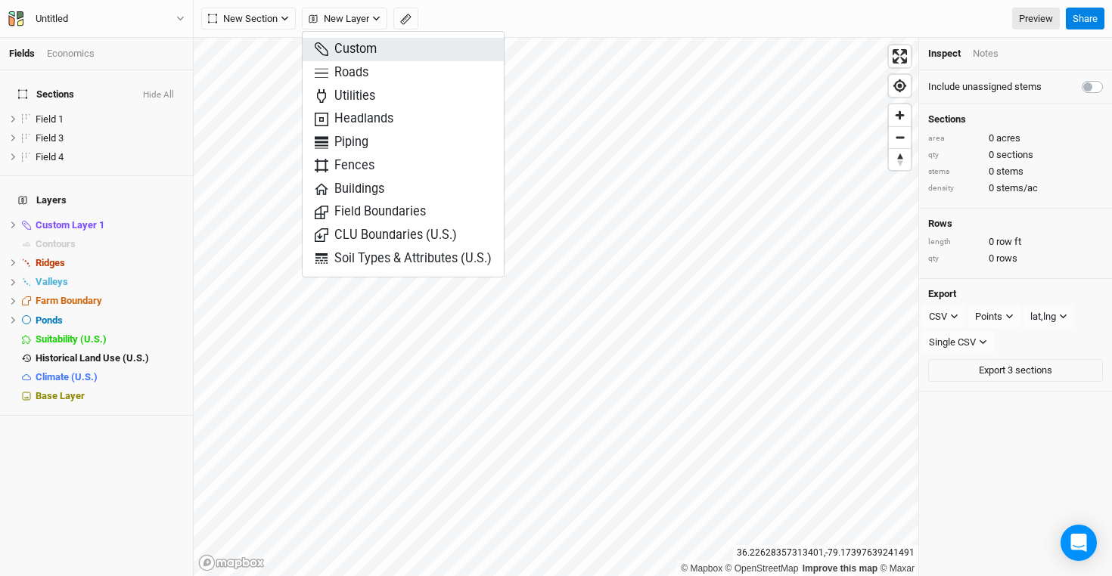
click at [365, 48] on span "Custom" at bounding box center [346, 49] width 62 height 17
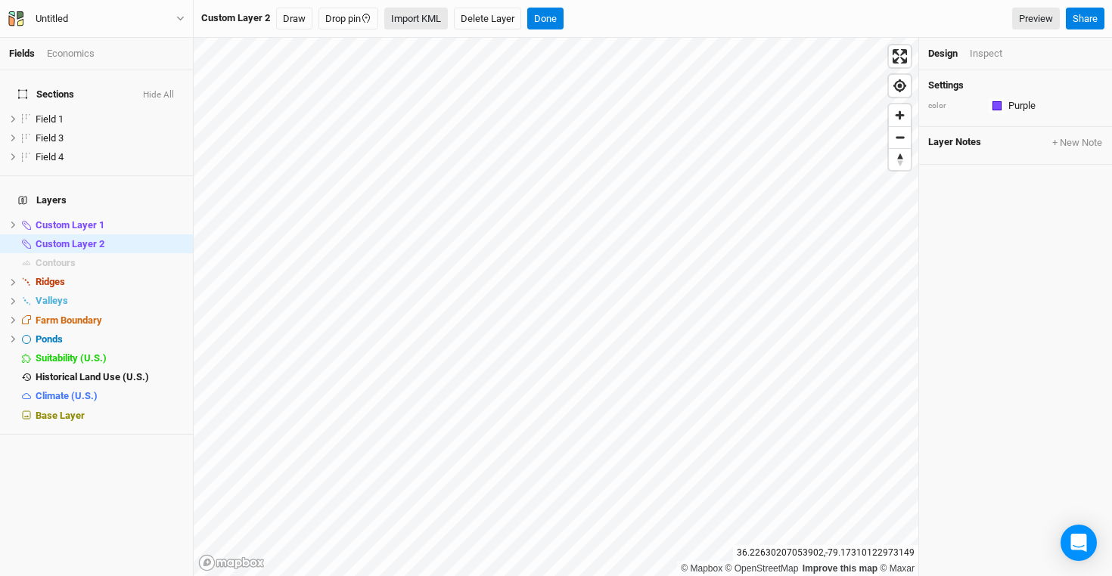
click at [422, 16] on button "Import KML" at bounding box center [416, 19] width 64 height 23
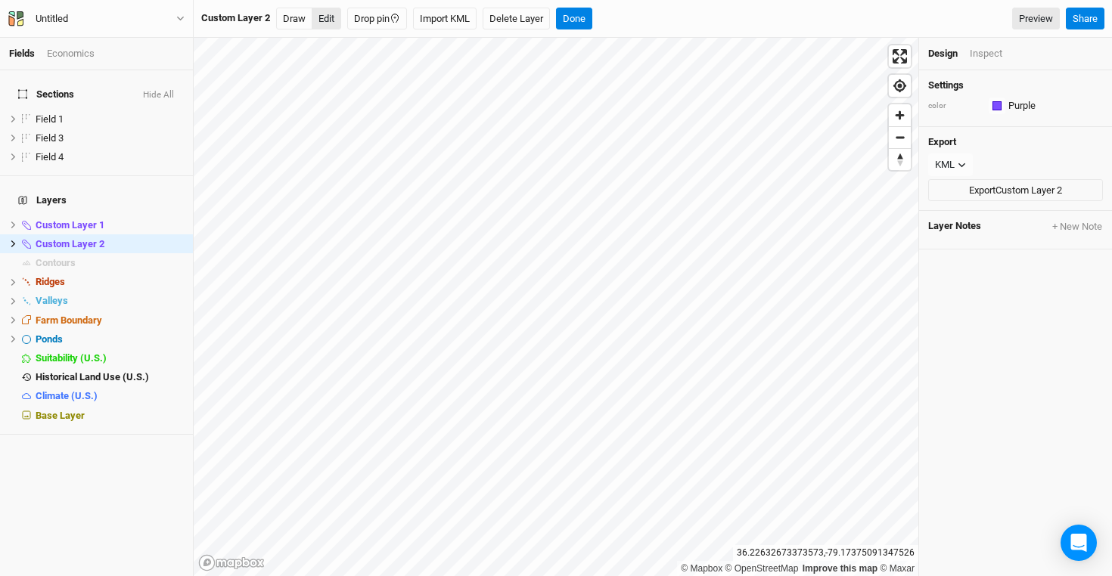
click at [327, 23] on button "Edit" at bounding box center [327, 19] width 30 height 23
click at [578, 18] on button "Done" at bounding box center [574, 19] width 36 height 23
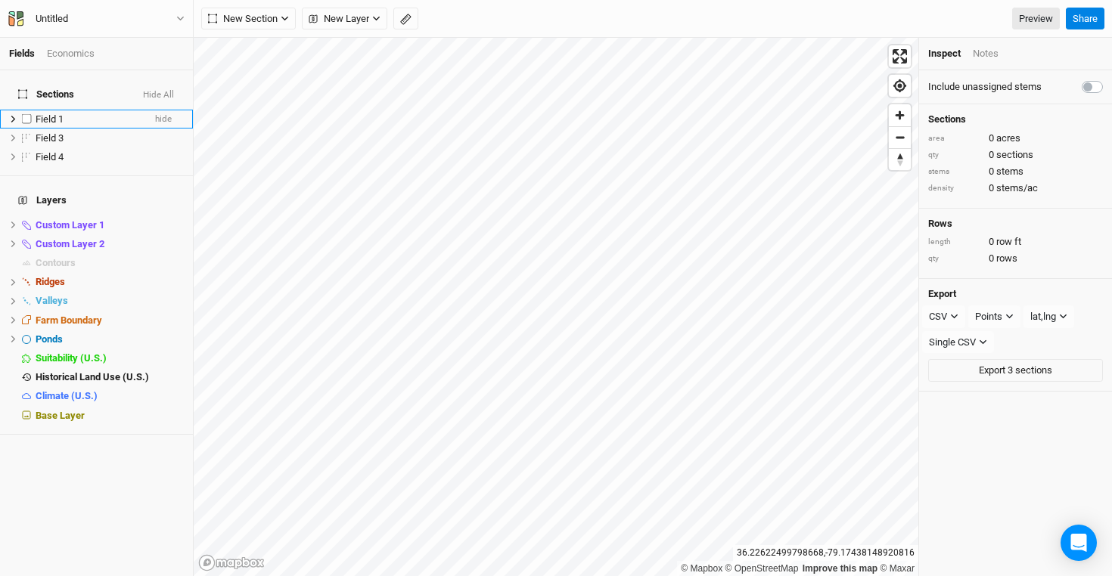
click at [78, 113] on div "Field 1" at bounding box center [89, 119] width 107 height 12
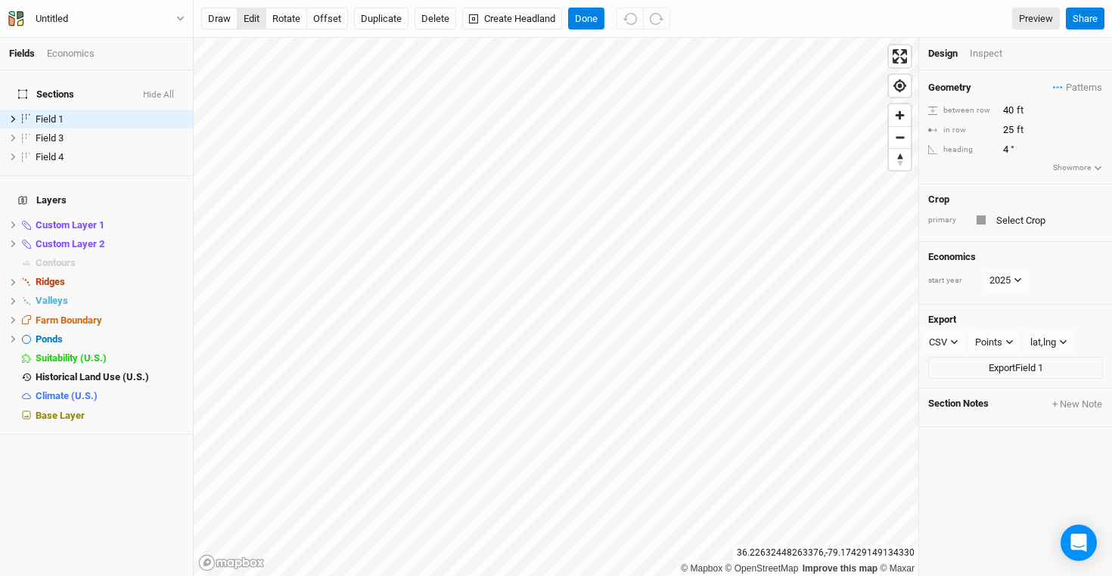
click at [256, 17] on button "edit" at bounding box center [252, 19] width 30 height 23
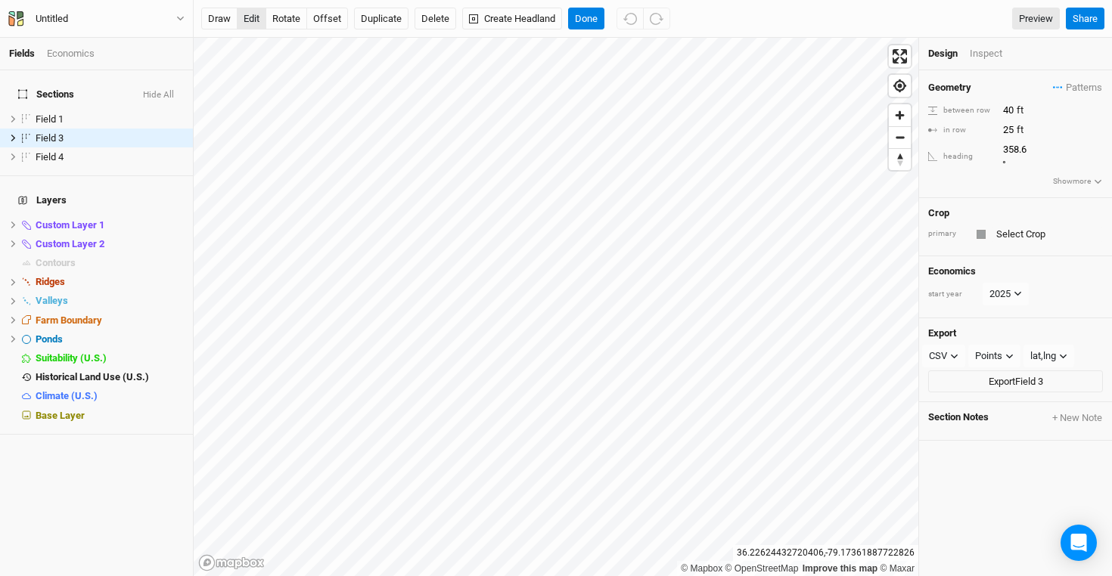
click at [248, 17] on button "edit" at bounding box center [252, 19] width 30 height 23
click at [587, 19] on button "Done" at bounding box center [586, 19] width 36 height 23
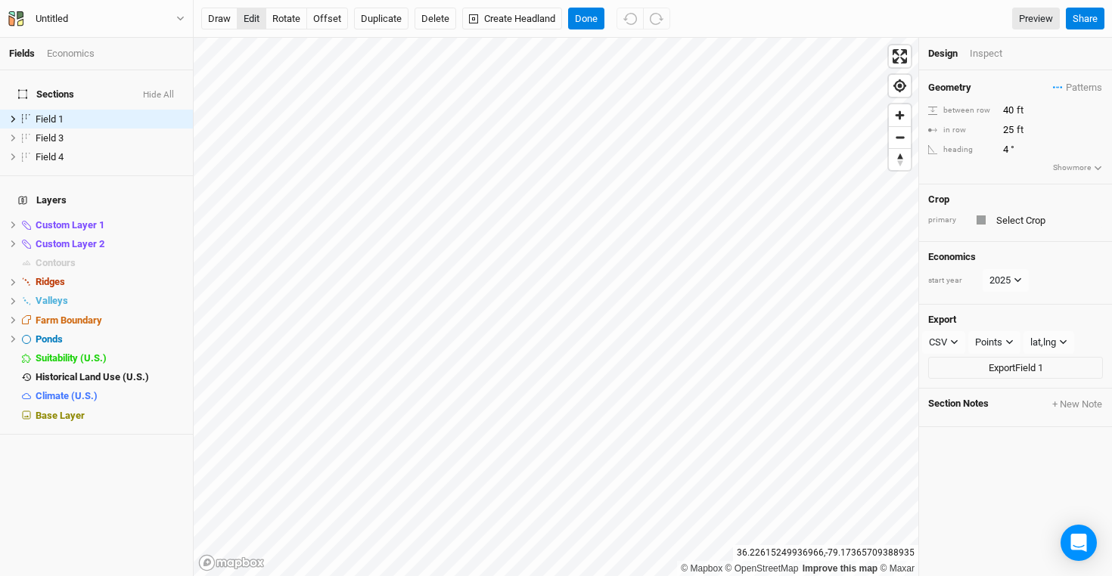
click at [249, 13] on button "edit" at bounding box center [252, 19] width 30 height 23
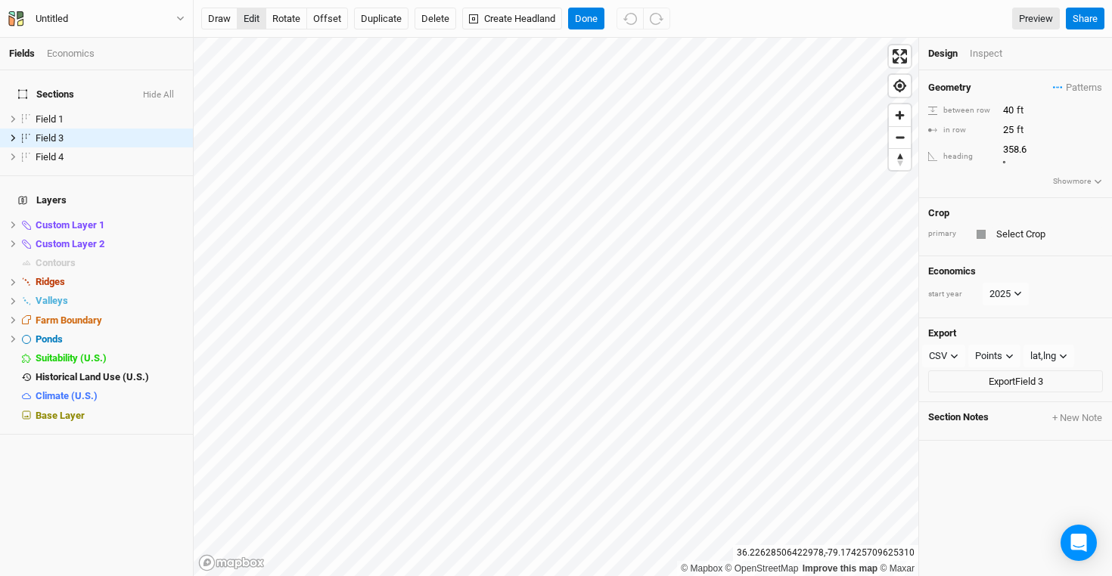
click at [247, 19] on button "edit" at bounding box center [252, 19] width 30 height 23
click at [590, 22] on button "Done" at bounding box center [586, 19] width 36 height 23
click at [256, 15] on button "edit" at bounding box center [252, 19] width 30 height 23
click at [289, 17] on button "rotate" at bounding box center [287, 19] width 42 height 23
type input "137.8"
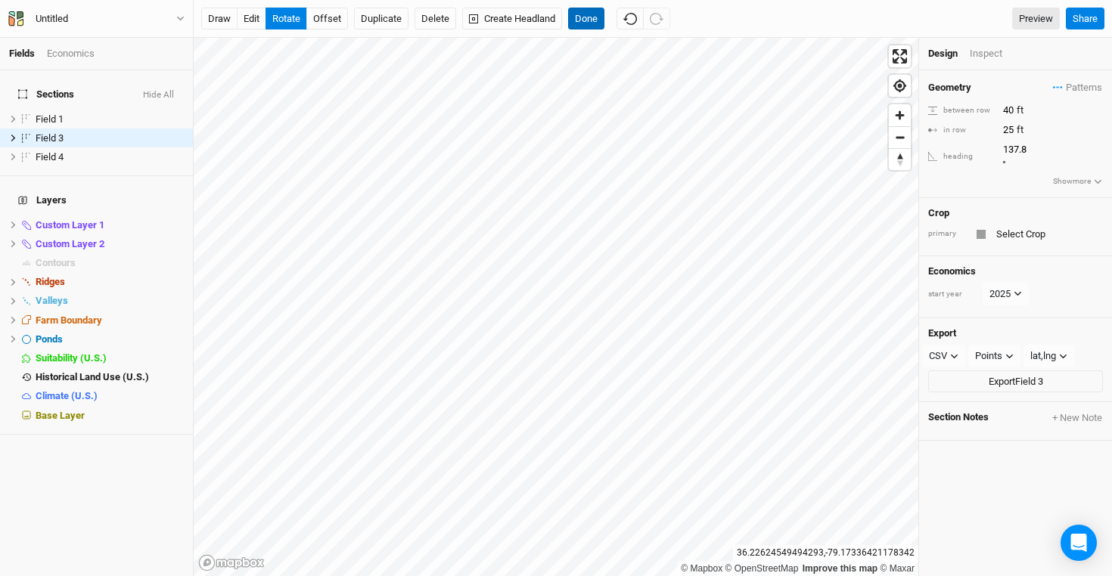
click at [597, 13] on button "Done" at bounding box center [586, 19] width 36 height 23
click at [249, 22] on button "edit" at bounding box center [252, 19] width 30 height 23
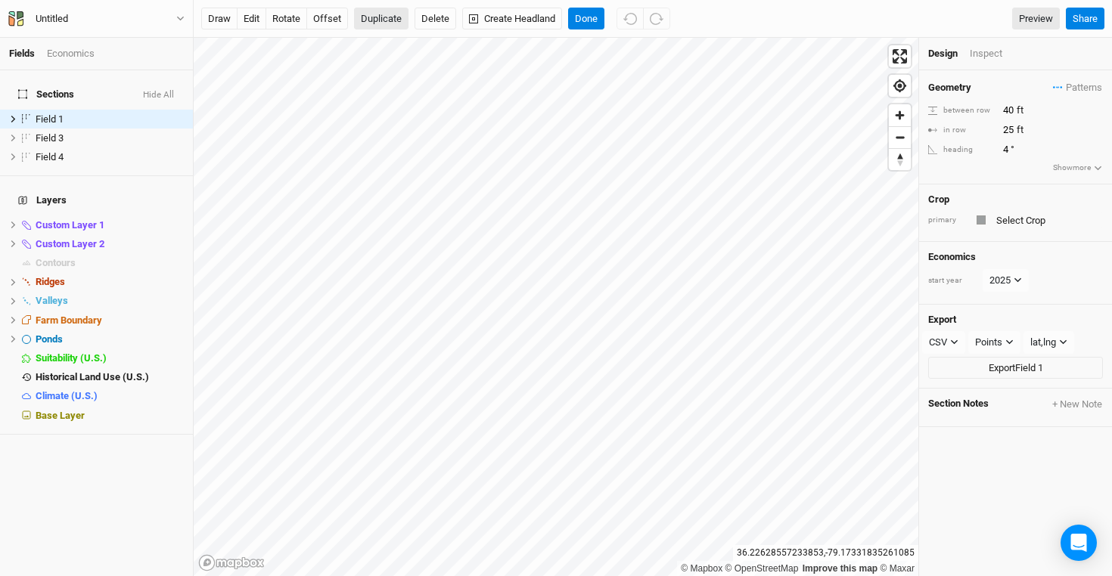
click at [384, 18] on button "Duplicate" at bounding box center [381, 19] width 54 height 23
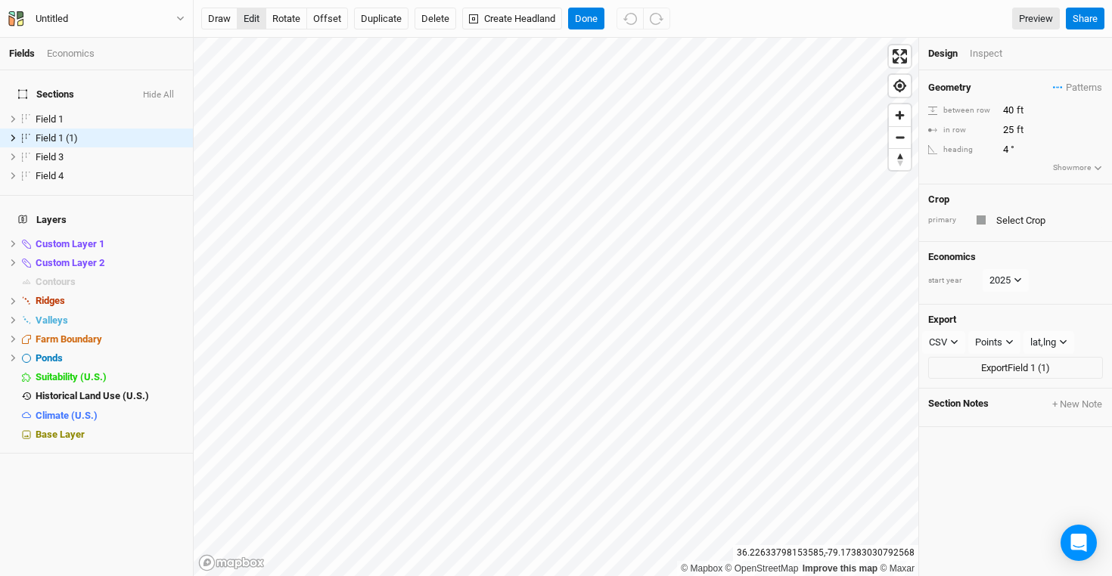
click at [256, 19] on button "edit" at bounding box center [252, 19] width 30 height 23
click at [256, 18] on button "edit" at bounding box center [252, 19] width 30 height 23
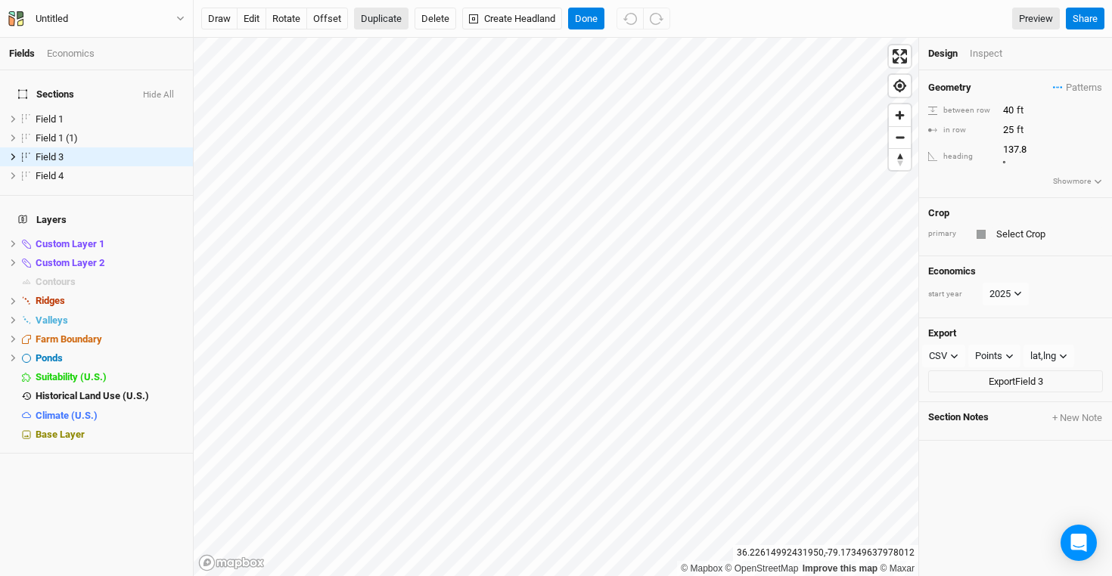
click at [374, 14] on button "Duplicate" at bounding box center [381, 19] width 54 height 23
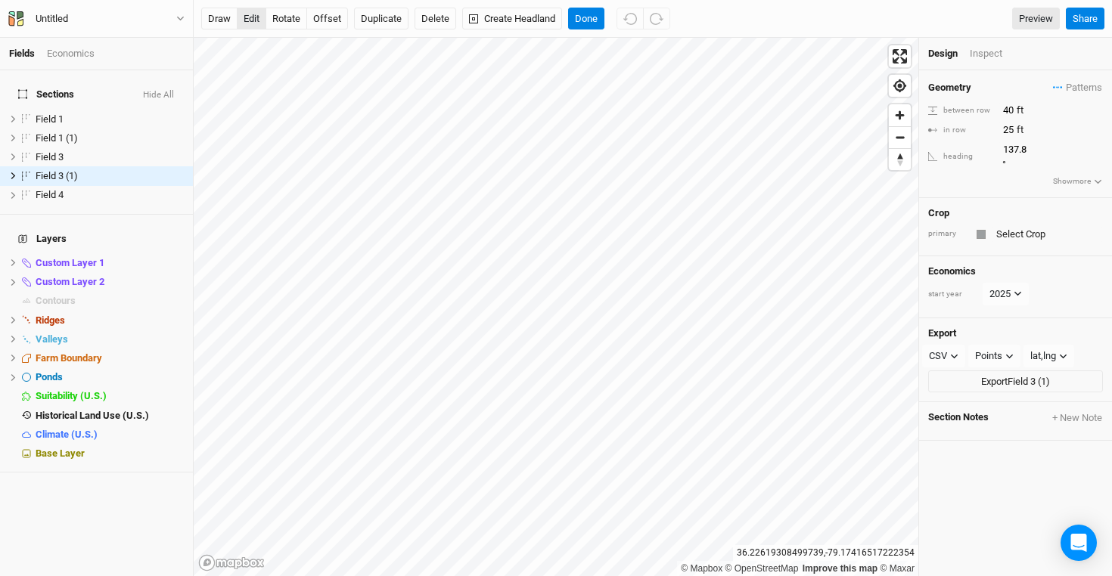
click at [253, 16] on button "edit" at bounding box center [252, 19] width 30 height 23
click at [254, 16] on button "edit" at bounding box center [252, 19] width 30 height 23
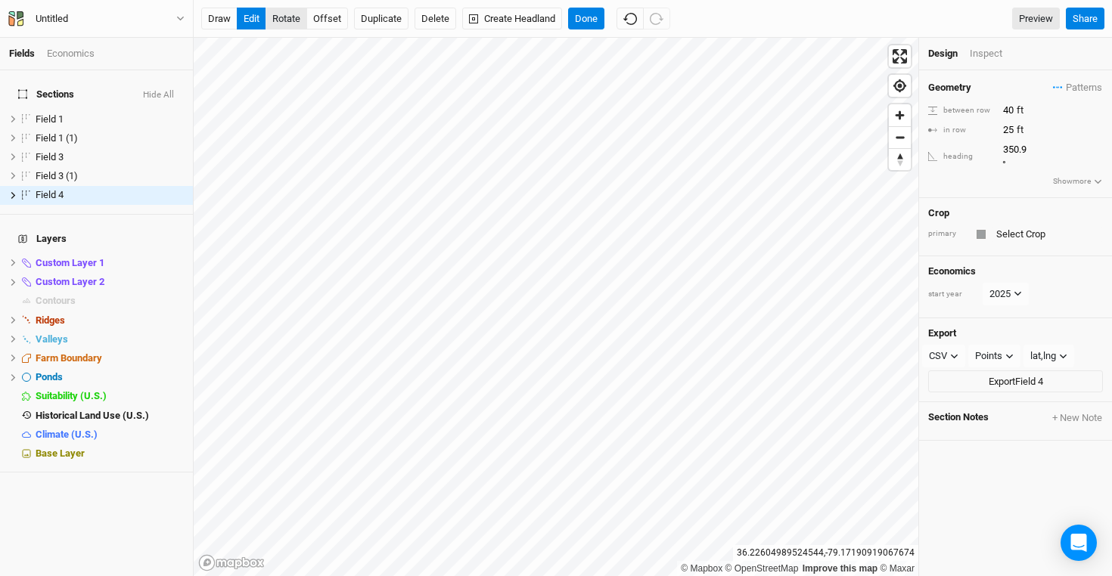
click at [292, 14] on button "rotate" at bounding box center [287, 19] width 42 height 23
type input "355.6"
click at [256, 12] on button "edit" at bounding box center [252, 19] width 30 height 23
click at [595, 16] on button "Done" at bounding box center [586, 19] width 36 height 23
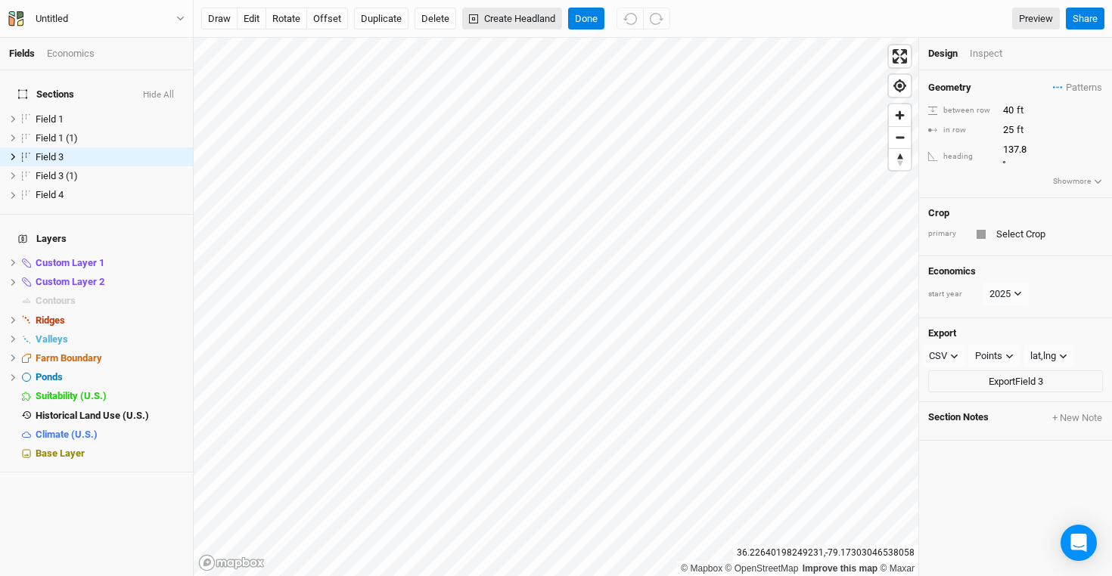
click at [505, 16] on button "Create Headland" at bounding box center [512, 19] width 100 height 23
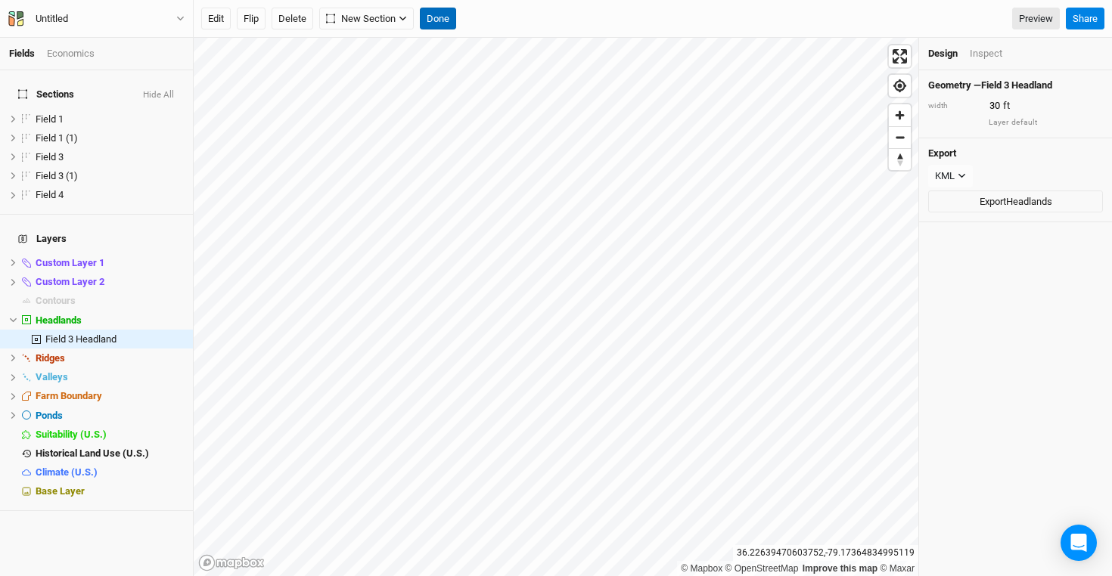
click at [438, 12] on button "Done" at bounding box center [438, 19] width 36 height 23
click at [435, 15] on button "Done" at bounding box center [438, 19] width 36 height 23
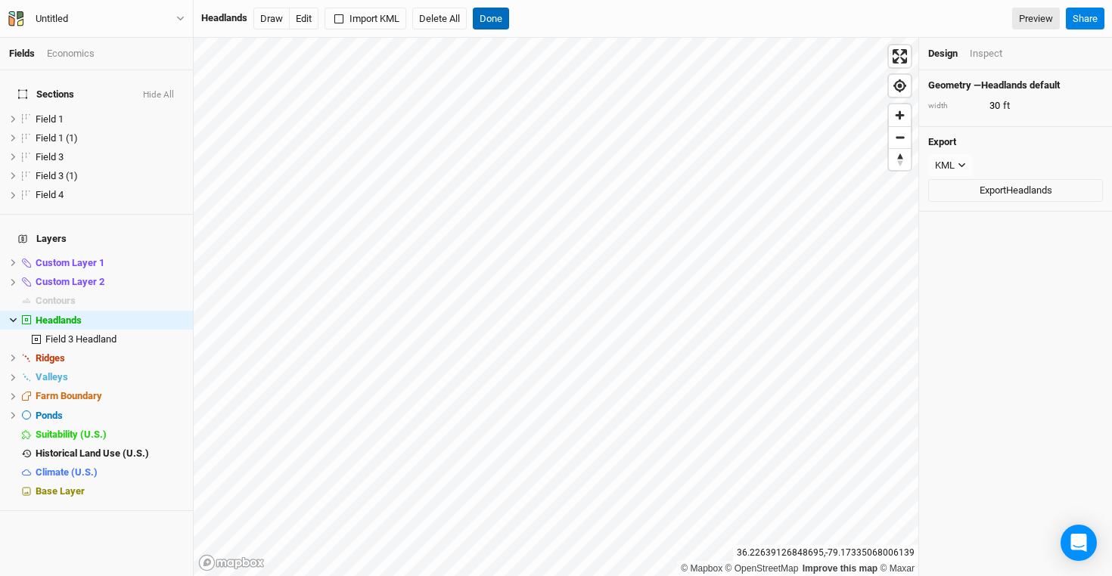
click at [489, 16] on button "Done" at bounding box center [491, 19] width 36 height 23
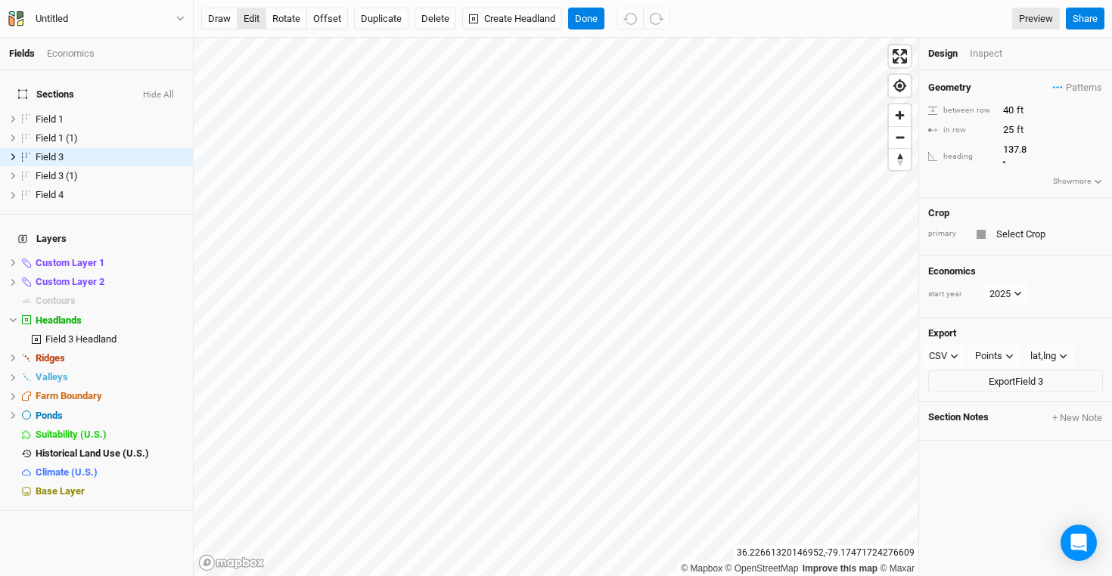
click at [259, 17] on button "edit" at bounding box center [252, 19] width 30 height 23
click at [107, 334] on span "Field 3 Headland" at bounding box center [80, 339] width 71 height 11
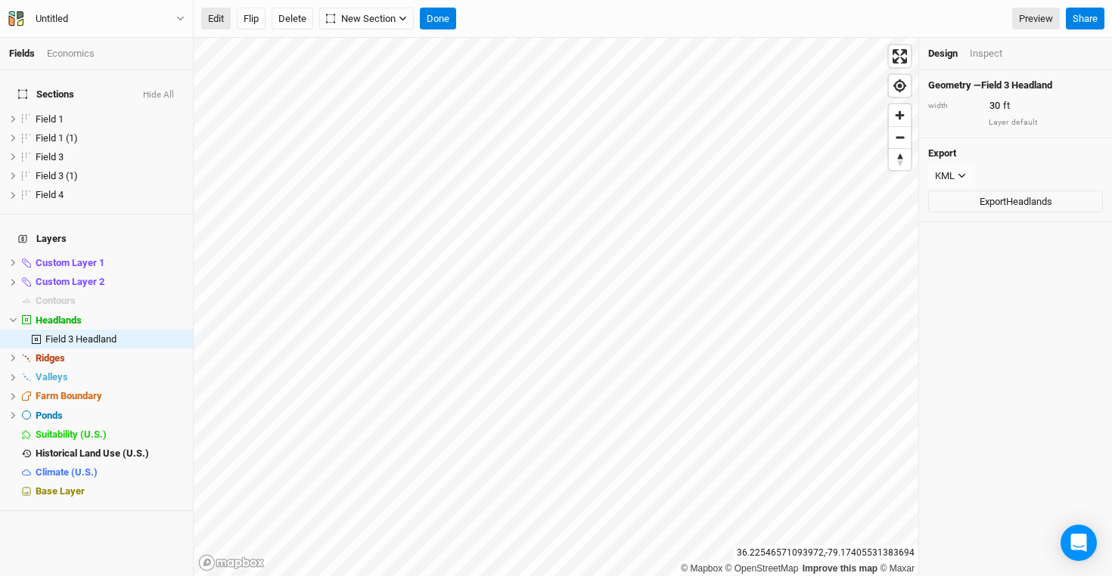
click at [222, 14] on button "Edit" at bounding box center [216, 19] width 30 height 23
click at [445, 19] on button "Done" at bounding box center [438, 19] width 36 height 23
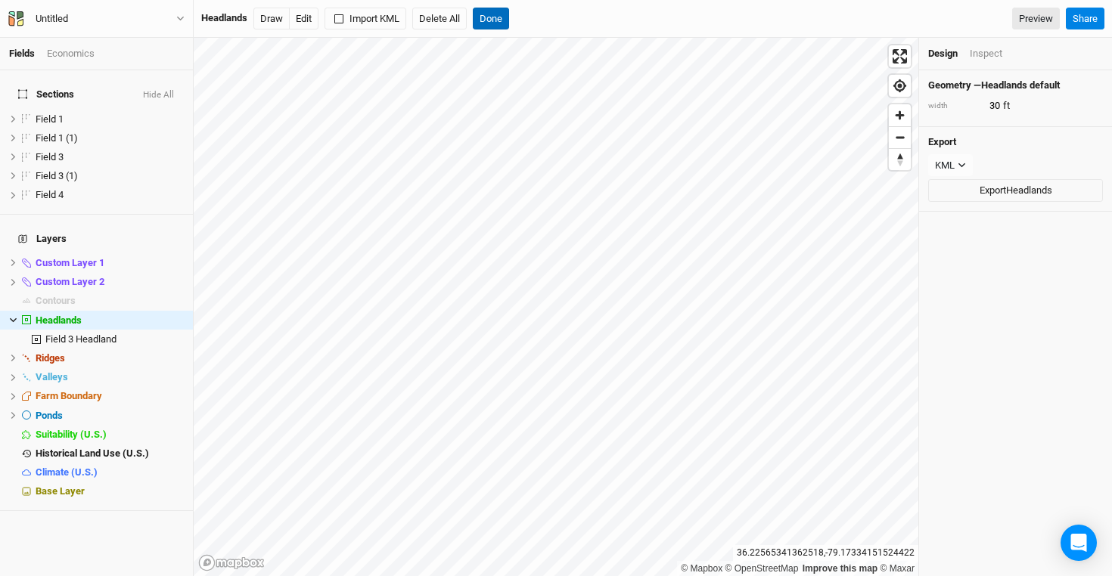
click at [488, 18] on button "Done" at bounding box center [491, 19] width 36 height 23
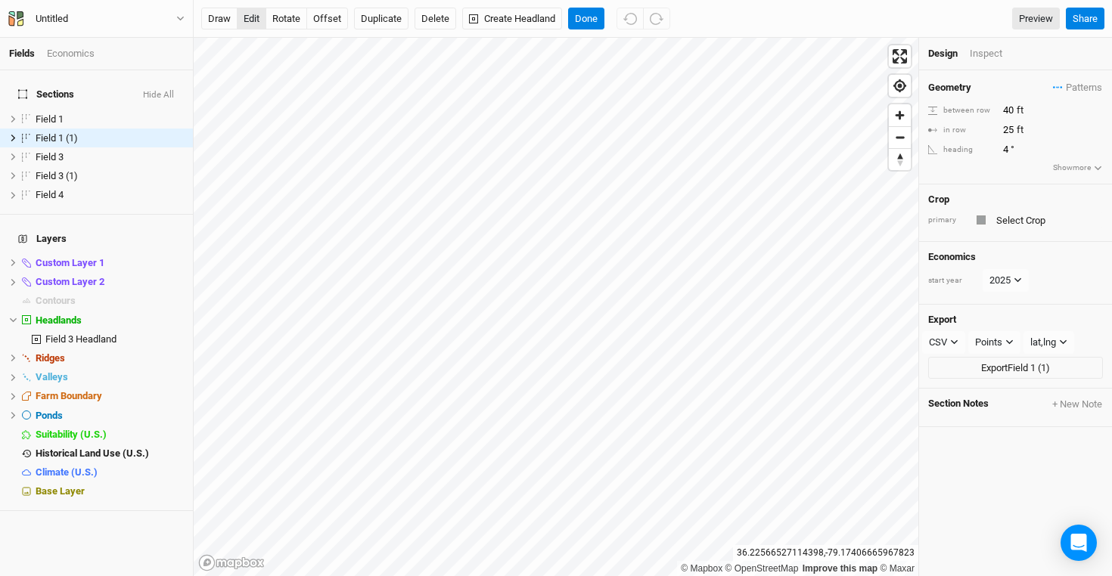
click at [256, 20] on button "edit" at bounding box center [252, 19] width 30 height 23
click at [483, 16] on button "Create Headland" at bounding box center [512, 19] width 100 height 23
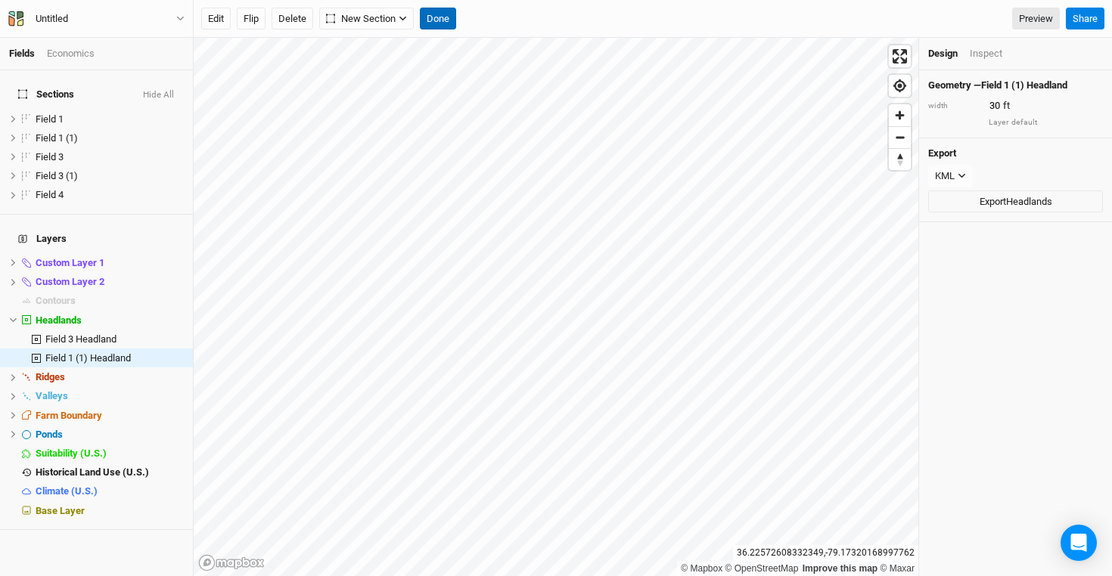
click at [438, 19] on button "Done" at bounding box center [438, 19] width 36 height 23
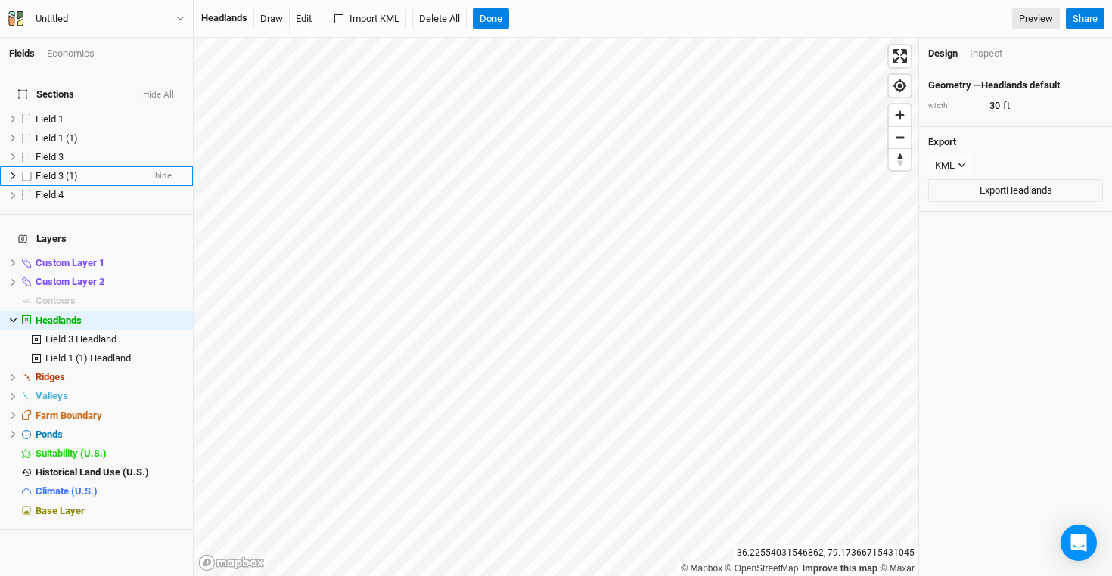
click at [67, 172] on li "Field 3 (1) hide" at bounding box center [96, 175] width 193 height 19
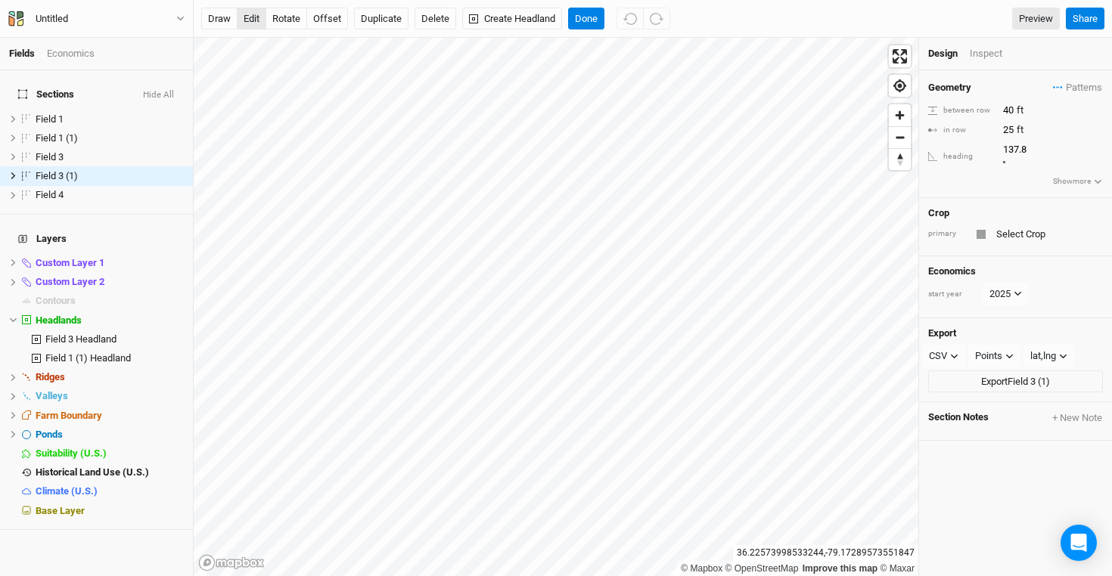
click at [246, 16] on button "edit" at bounding box center [252, 19] width 30 height 23
click at [289, 21] on button "rotate" at bounding box center [287, 19] width 42 height 23
type input "146.8"
click at [586, 22] on button "Done" at bounding box center [586, 19] width 36 height 23
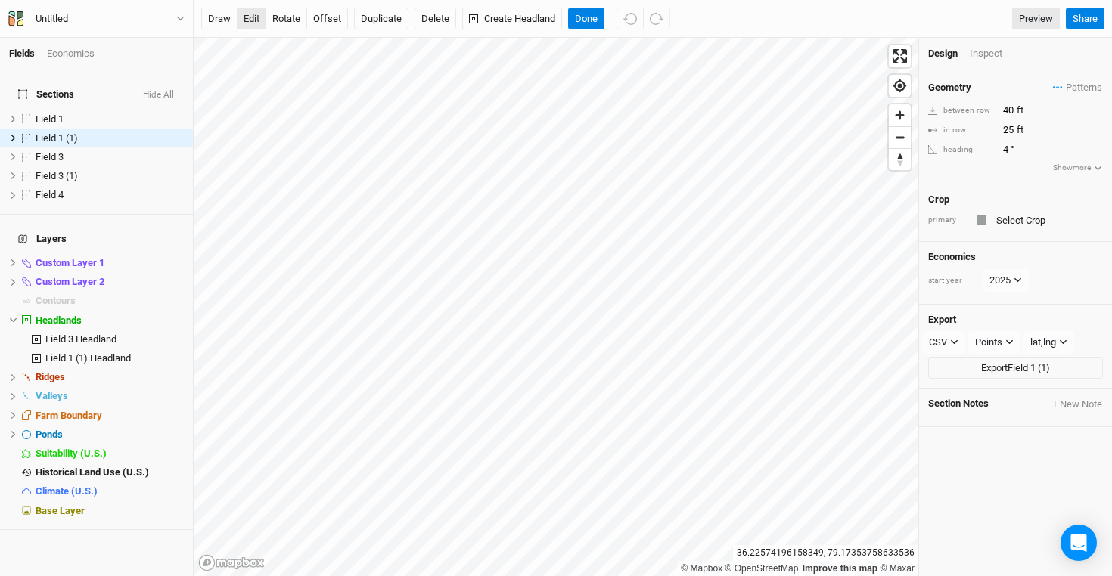
click at [250, 15] on button "edit" at bounding box center [252, 19] width 30 height 23
click at [87, 353] on span "Field 1 (1) Headland" at bounding box center [87, 358] width 85 height 11
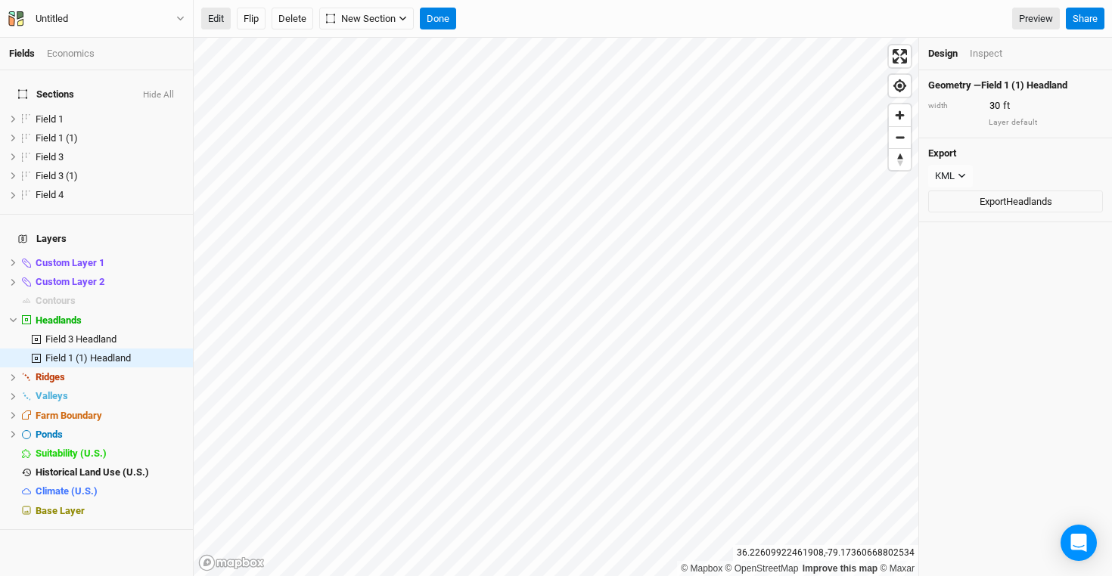
click at [220, 17] on button "Edit" at bounding box center [216, 19] width 30 height 23
click at [222, 18] on button "Edit" at bounding box center [216, 19] width 30 height 23
click at [218, 20] on button "Edit" at bounding box center [216, 19] width 30 height 23
click at [441, 17] on button "Done" at bounding box center [438, 19] width 36 height 23
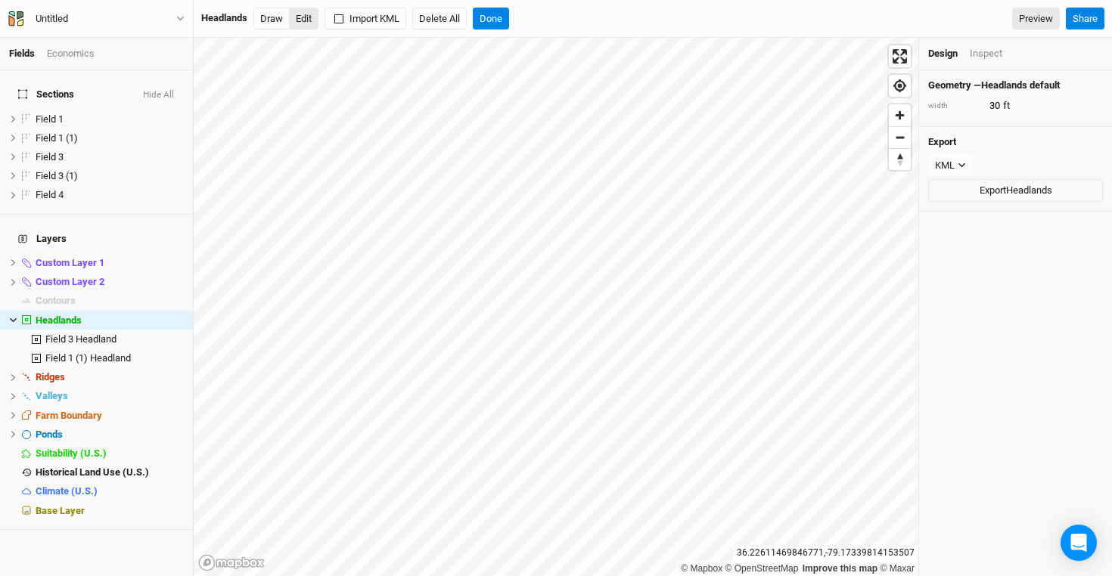
click at [309, 17] on button "Edit" at bounding box center [304, 19] width 30 height 23
click at [309, 20] on button "Edit" at bounding box center [304, 19] width 30 height 23
click at [505, 12] on button "Done" at bounding box center [491, 19] width 36 height 23
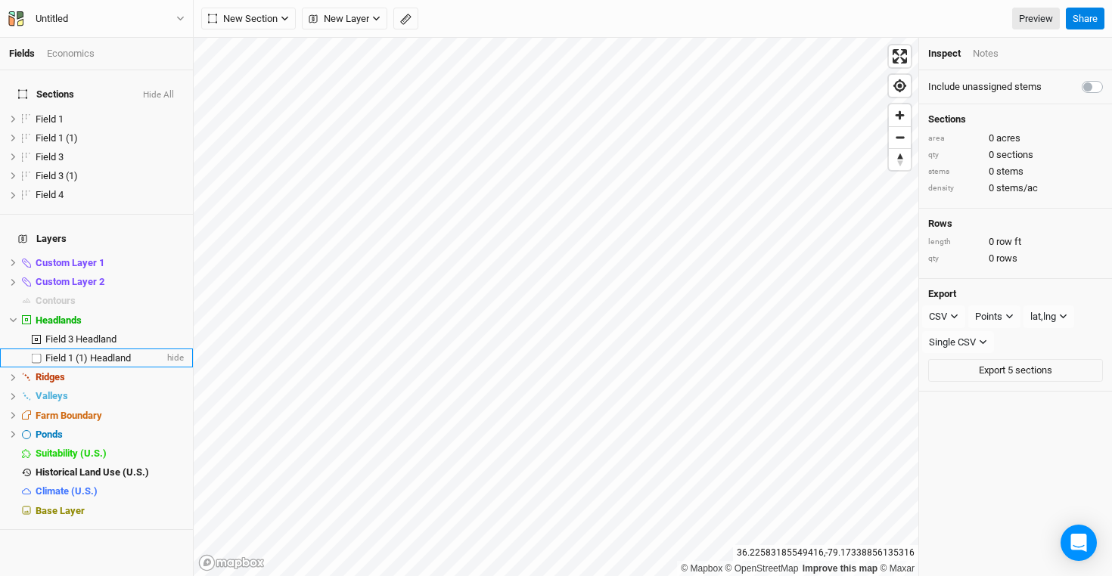
click at [78, 353] on span "Field 1 (1) Headland" at bounding box center [87, 358] width 85 height 11
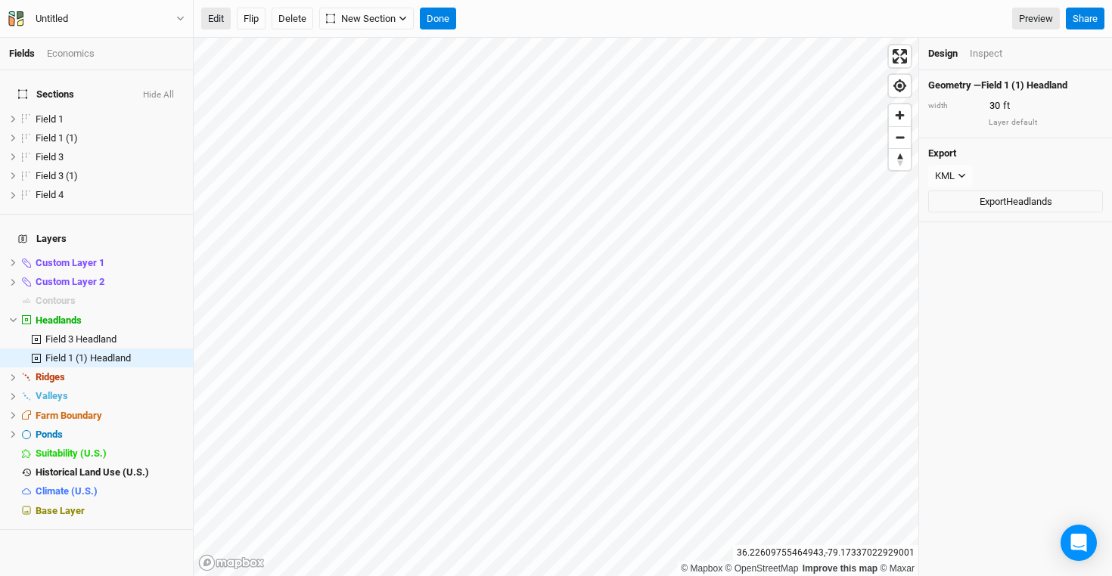
click at [211, 17] on button "Edit" at bounding box center [216, 19] width 30 height 23
click at [437, 17] on button "Done" at bounding box center [438, 19] width 36 height 23
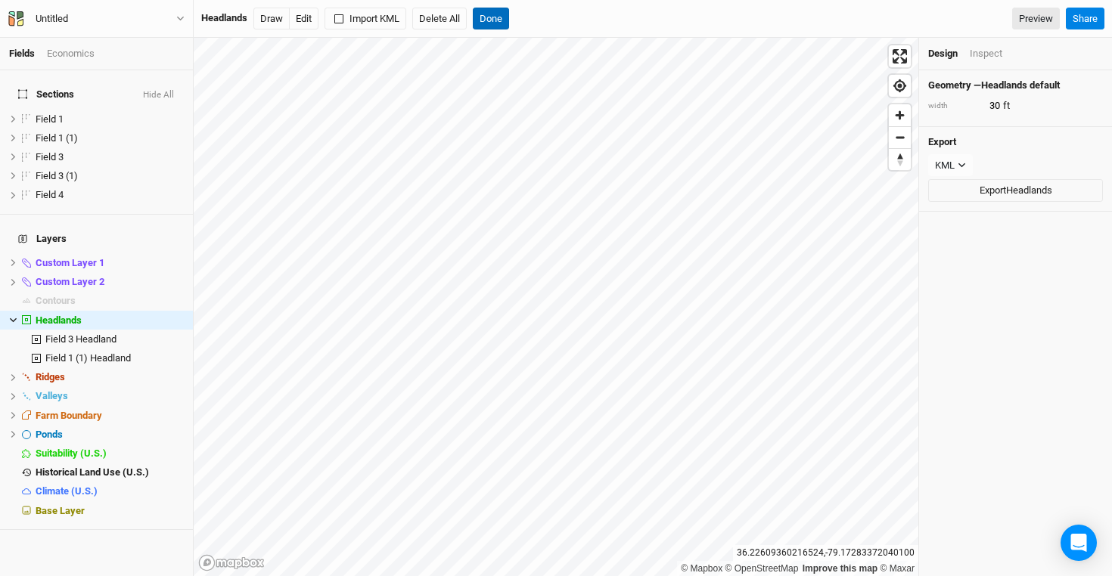
click at [493, 14] on button "Done" at bounding box center [491, 19] width 36 height 23
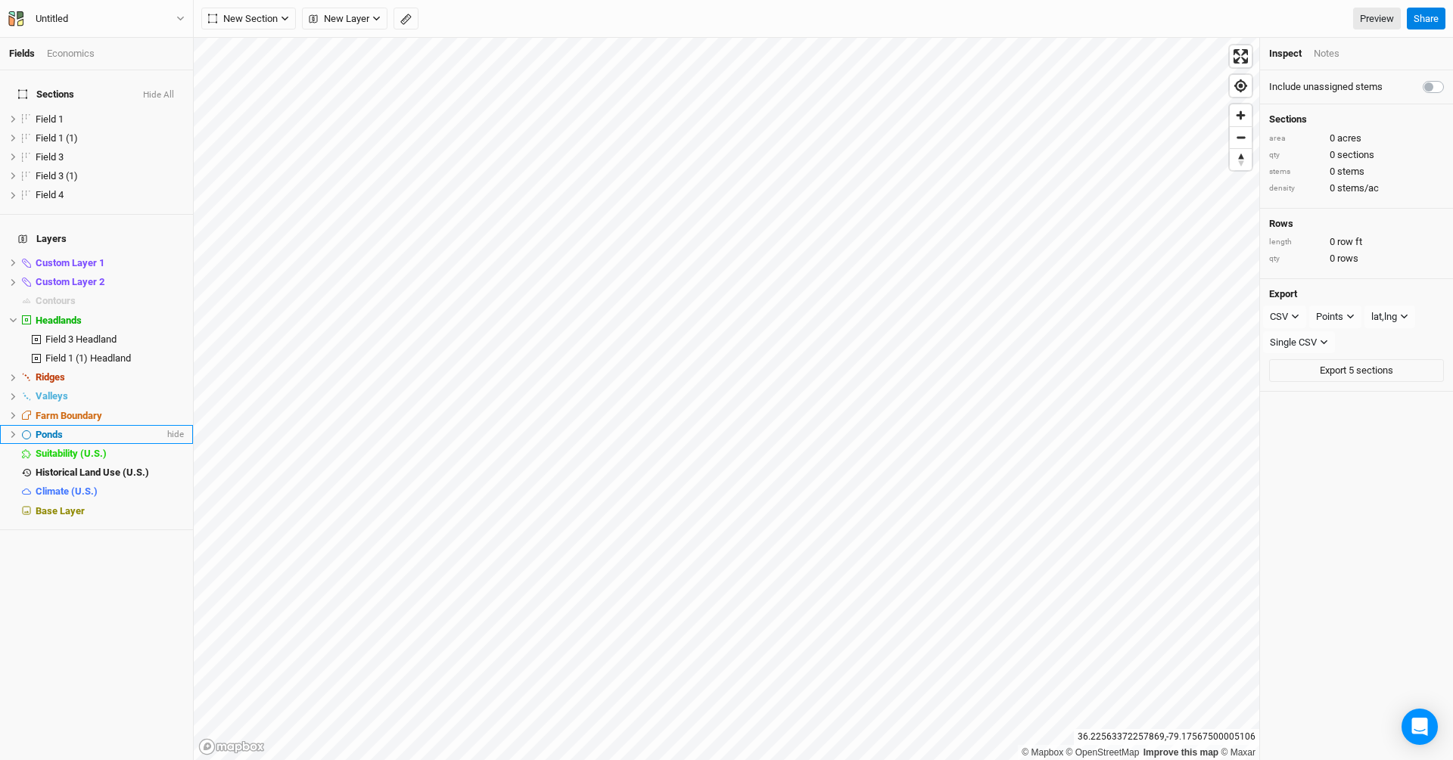
click at [67, 429] on div "Ponds" at bounding box center [100, 435] width 129 height 12
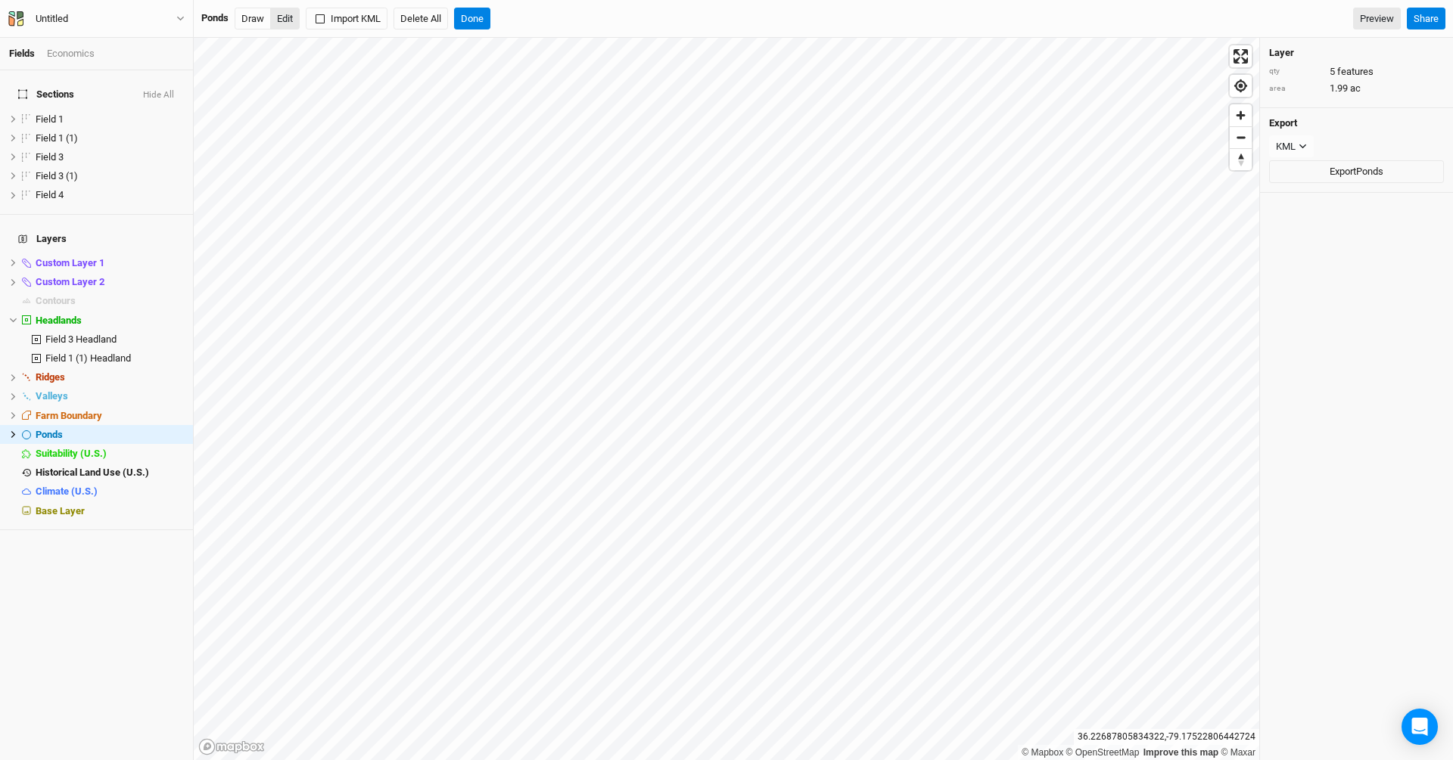
click at [292, 20] on button "Edit" at bounding box center [285, 19] width 30 height 23
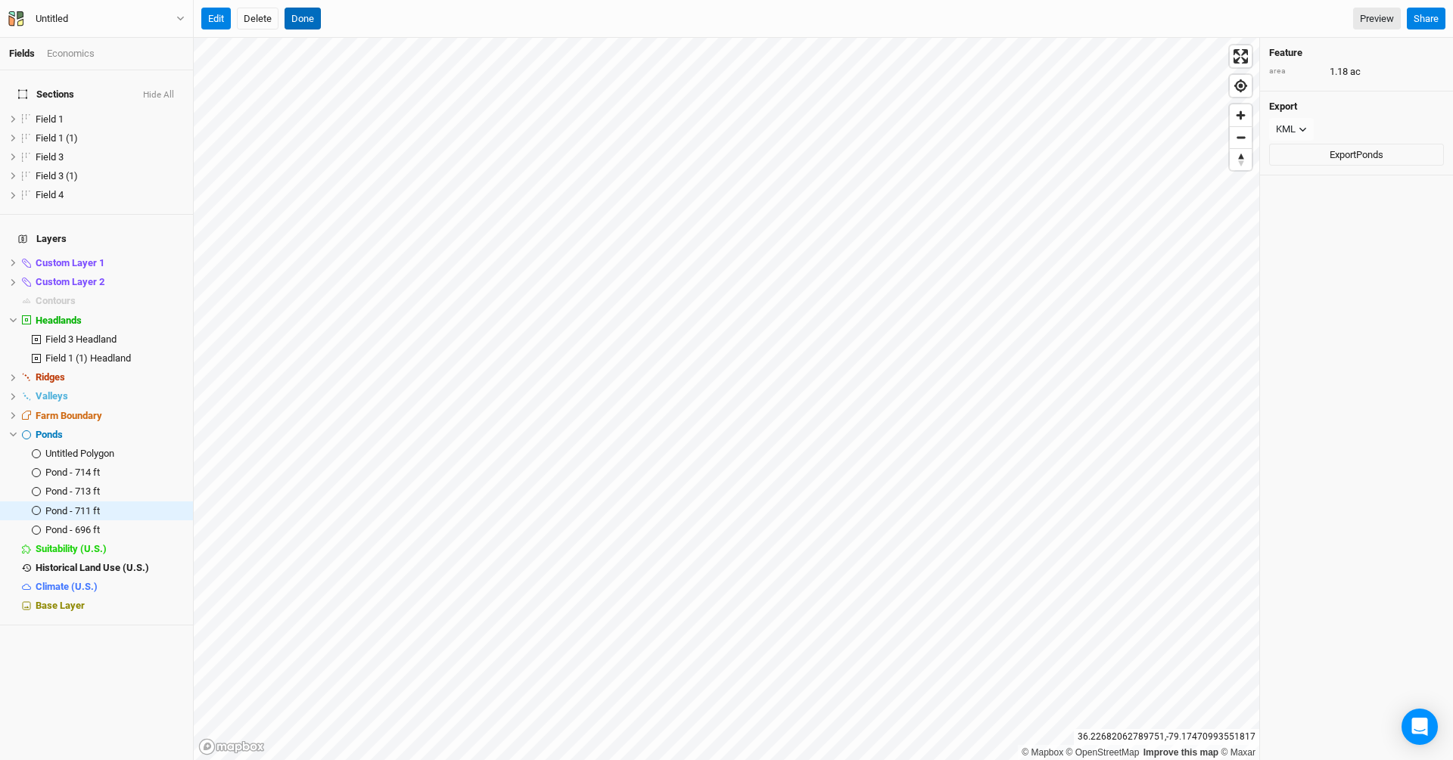
click at [310, 27] on button "Done" at bounding box center [302, 19] width 36 height 23
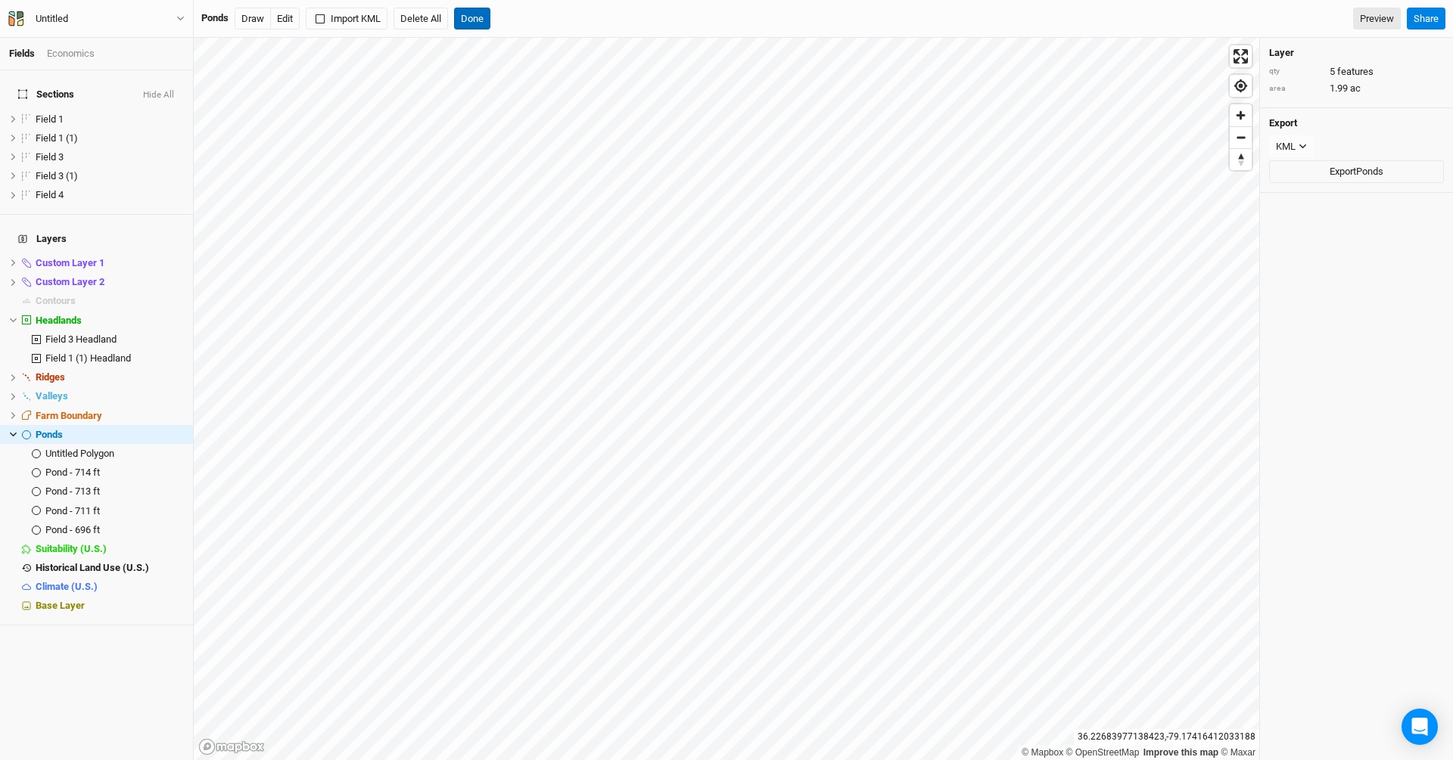
click at [479, 17] on button "Done" at bounding box center [472, 19] width 36 height 23
